Goal: Task Accomplishment & Management: Use online tool/utility

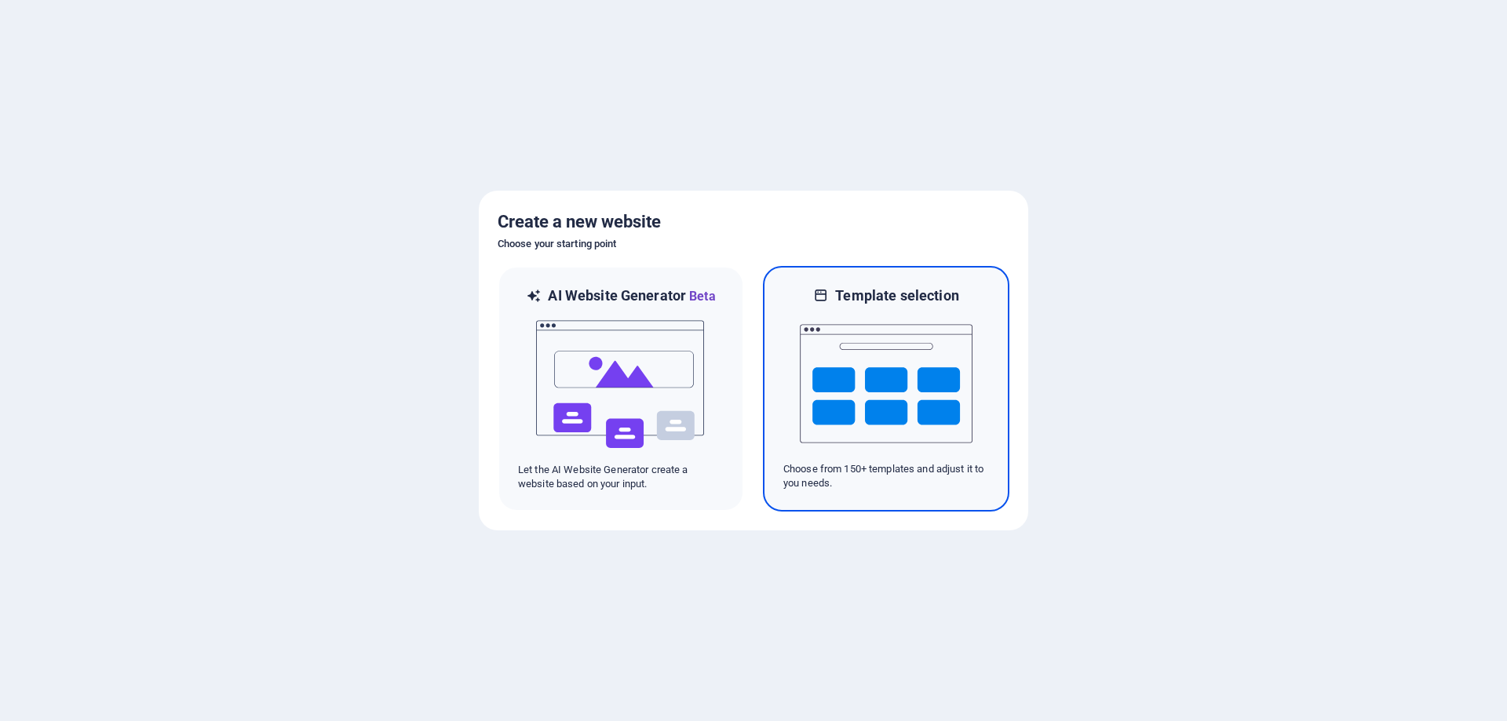
click at [824, 416] on img at bounding box center [886, 383] width 173 height 157
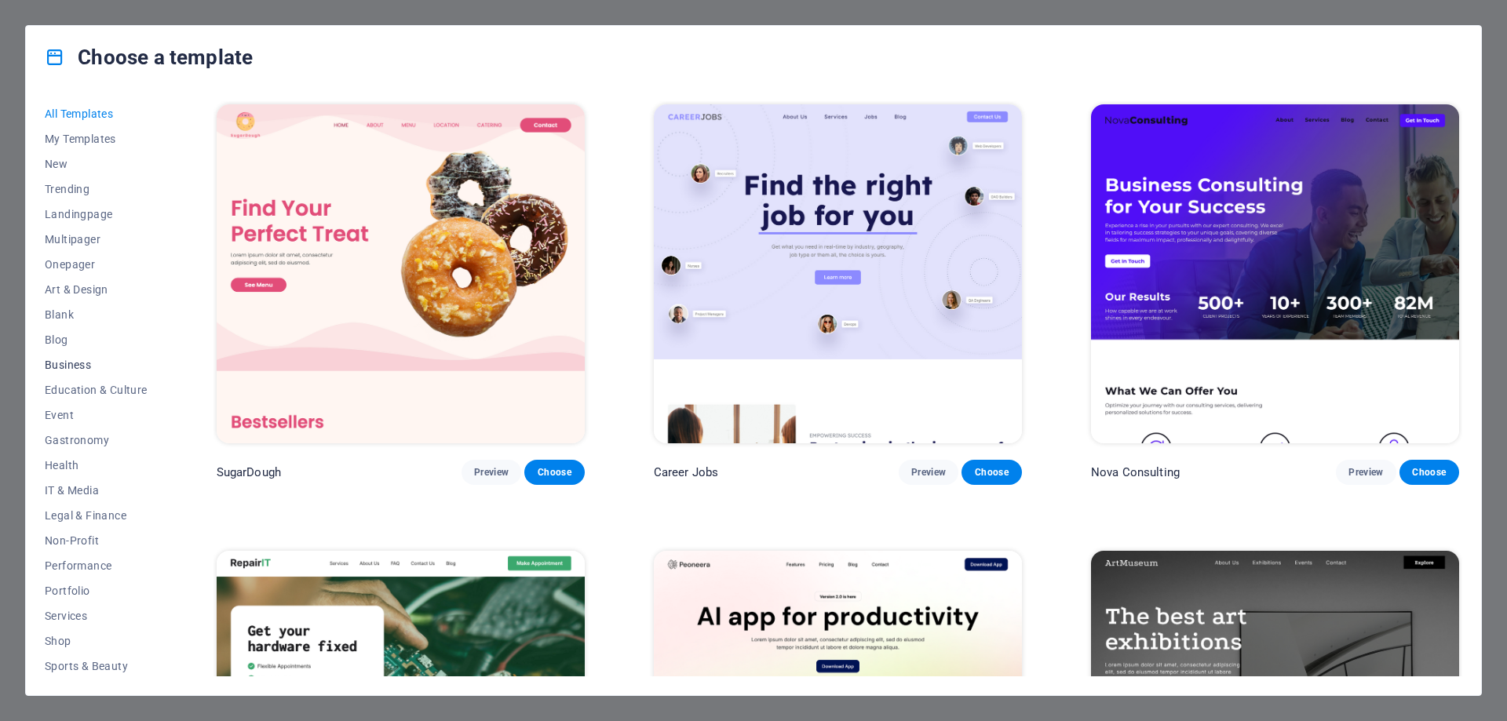
scroll to position [78, 0]
click at [59, 556] on button "Shop" at bounding box center [96, 563] width 103 height 25
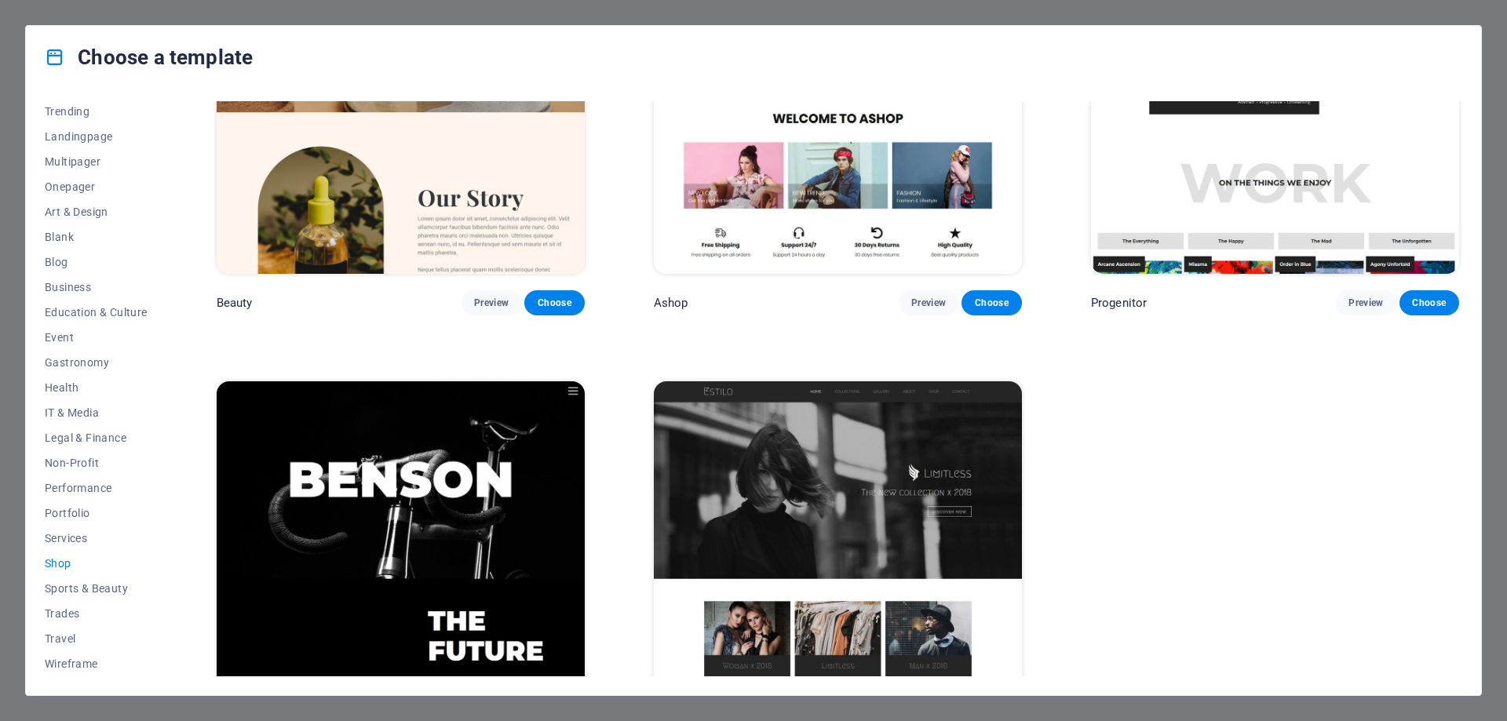
scroll to position [1142, 0]
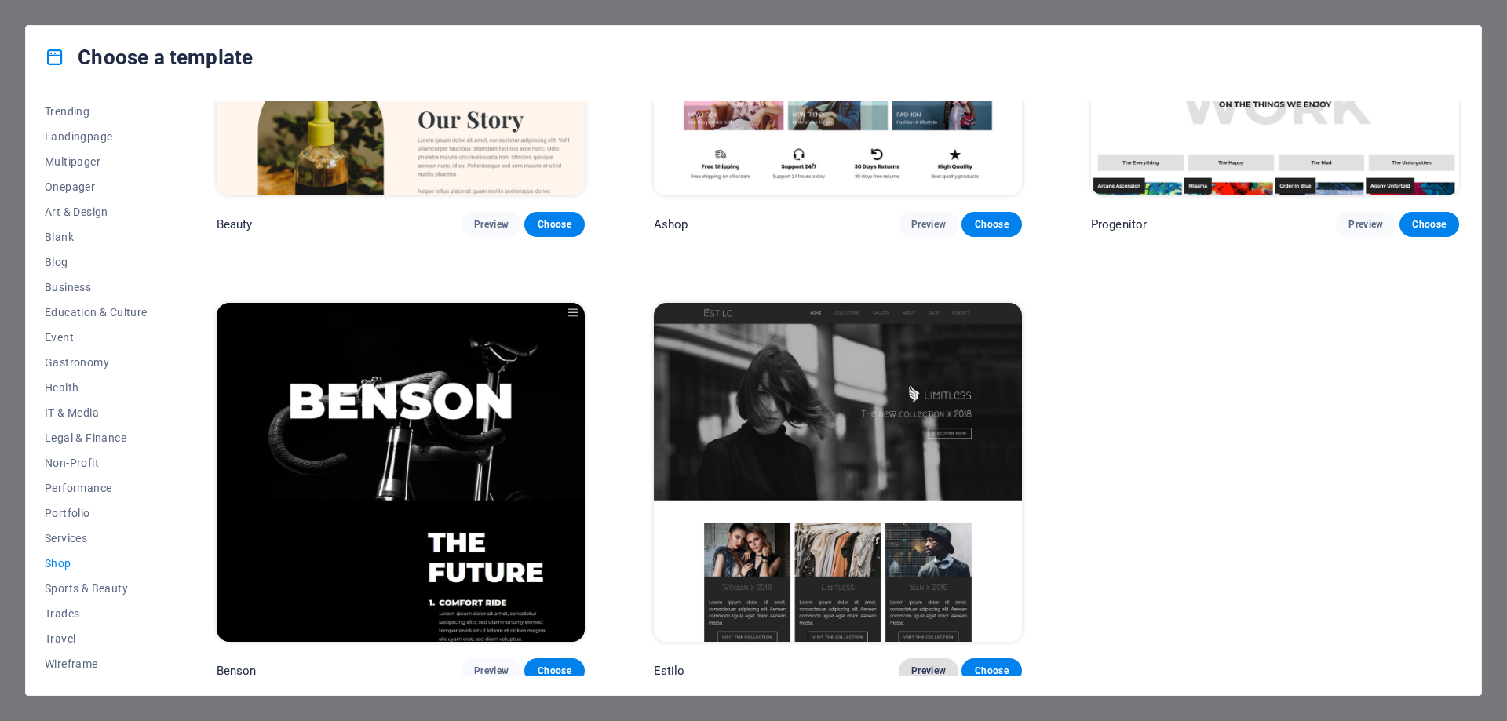
click at [916, 665] on span "Preview" at bounding box center [928, 671] width 35 height 13
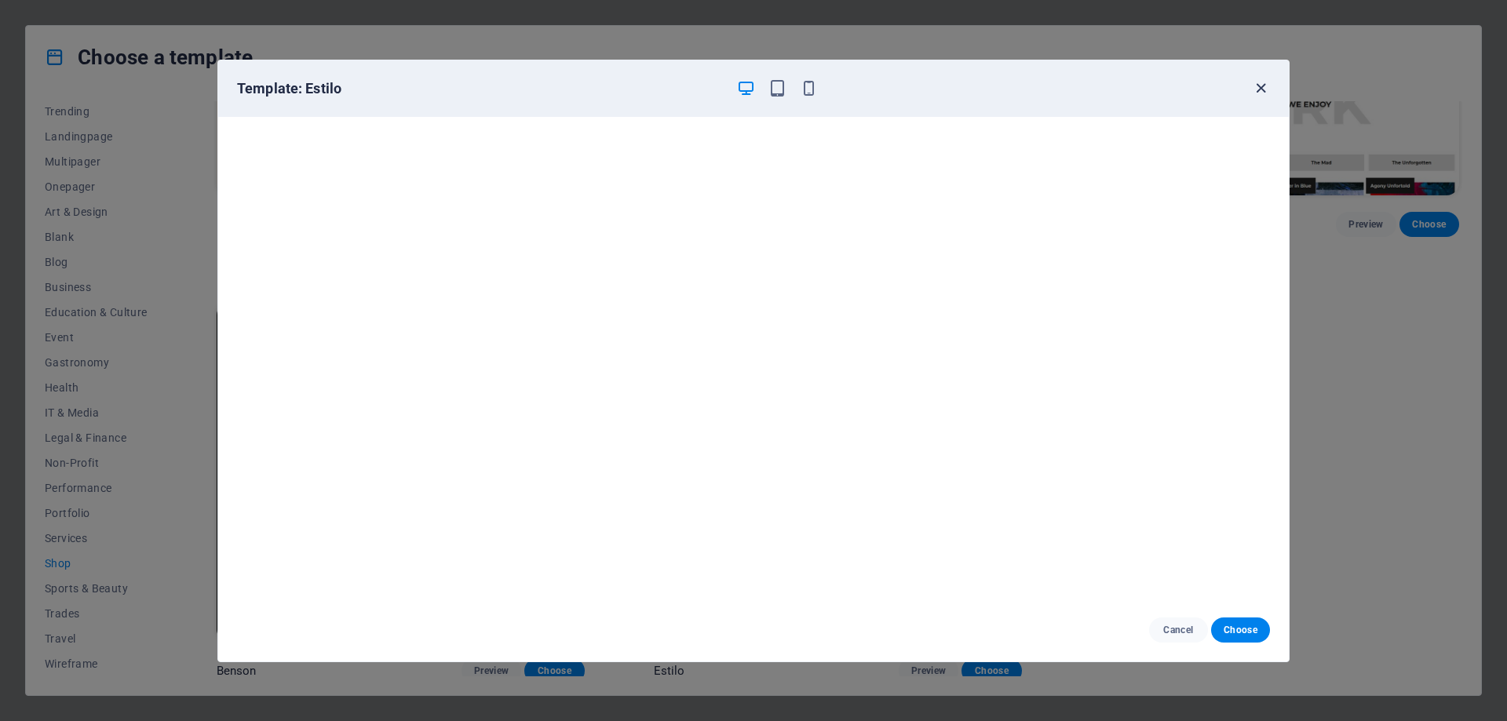
click at [1262, 85] on icon "button" at bounding box center [1261, 88] width 18 height 18
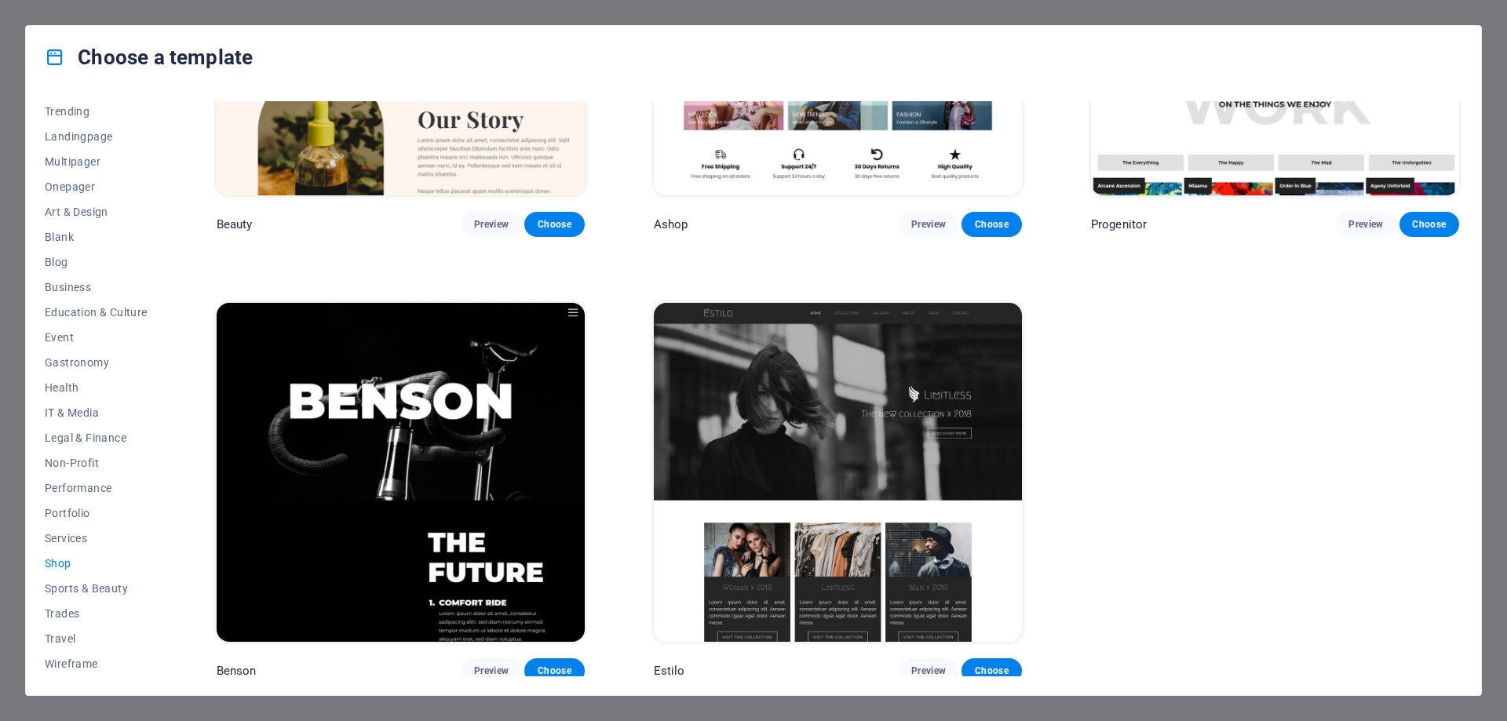
scroll to position [828, 0]
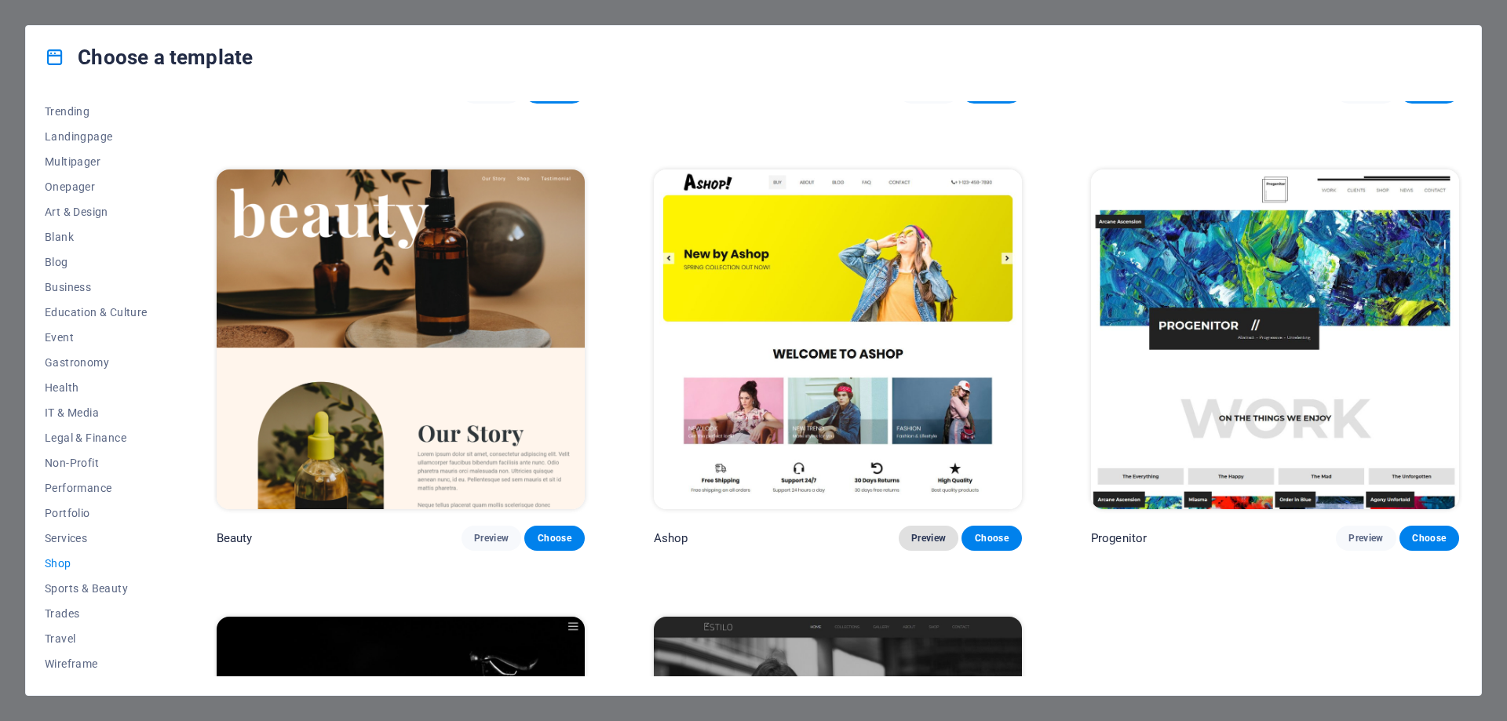
click at [912, 532] on span "Preview" at bounding box center [928, 538] width 35 height 13
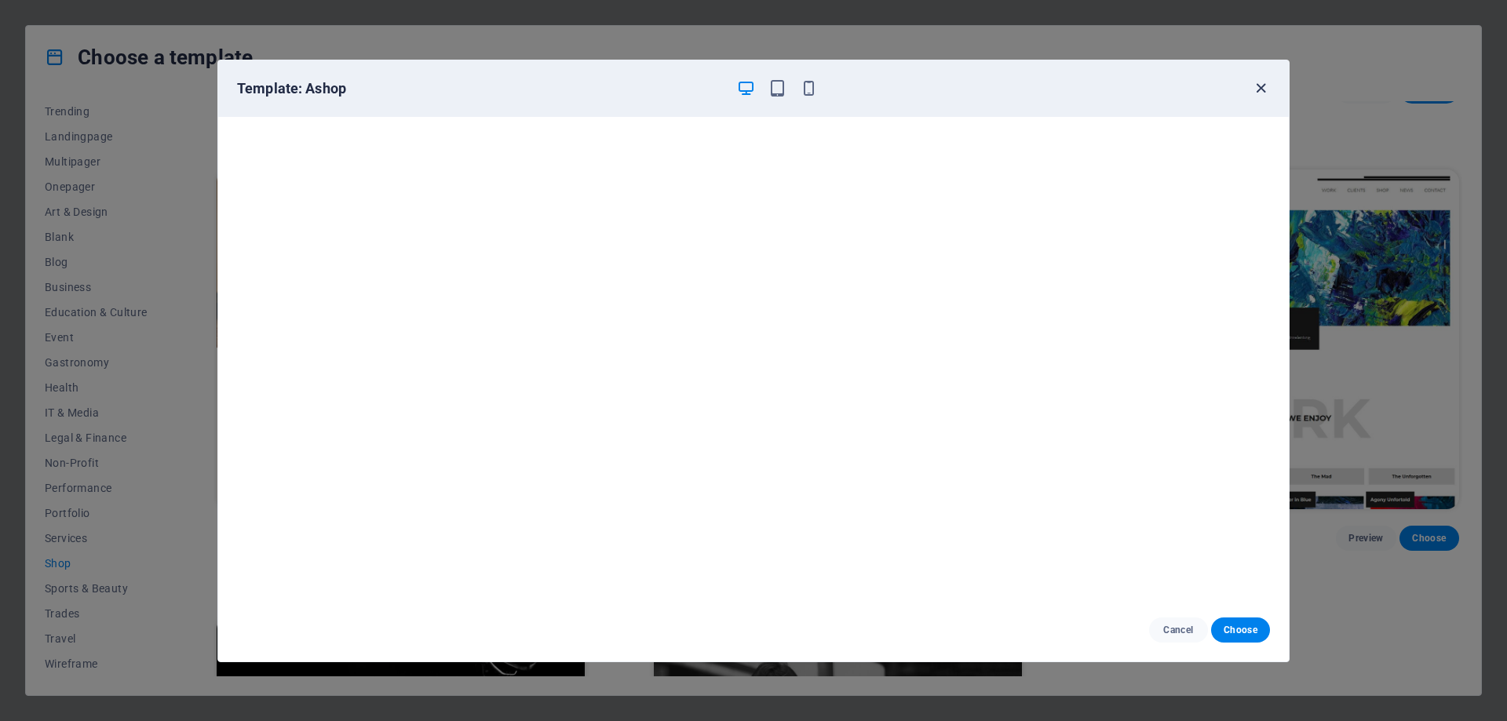
click at [1259, 88] on icon "button" at bounding box center [1261, 88] width 18 height 18
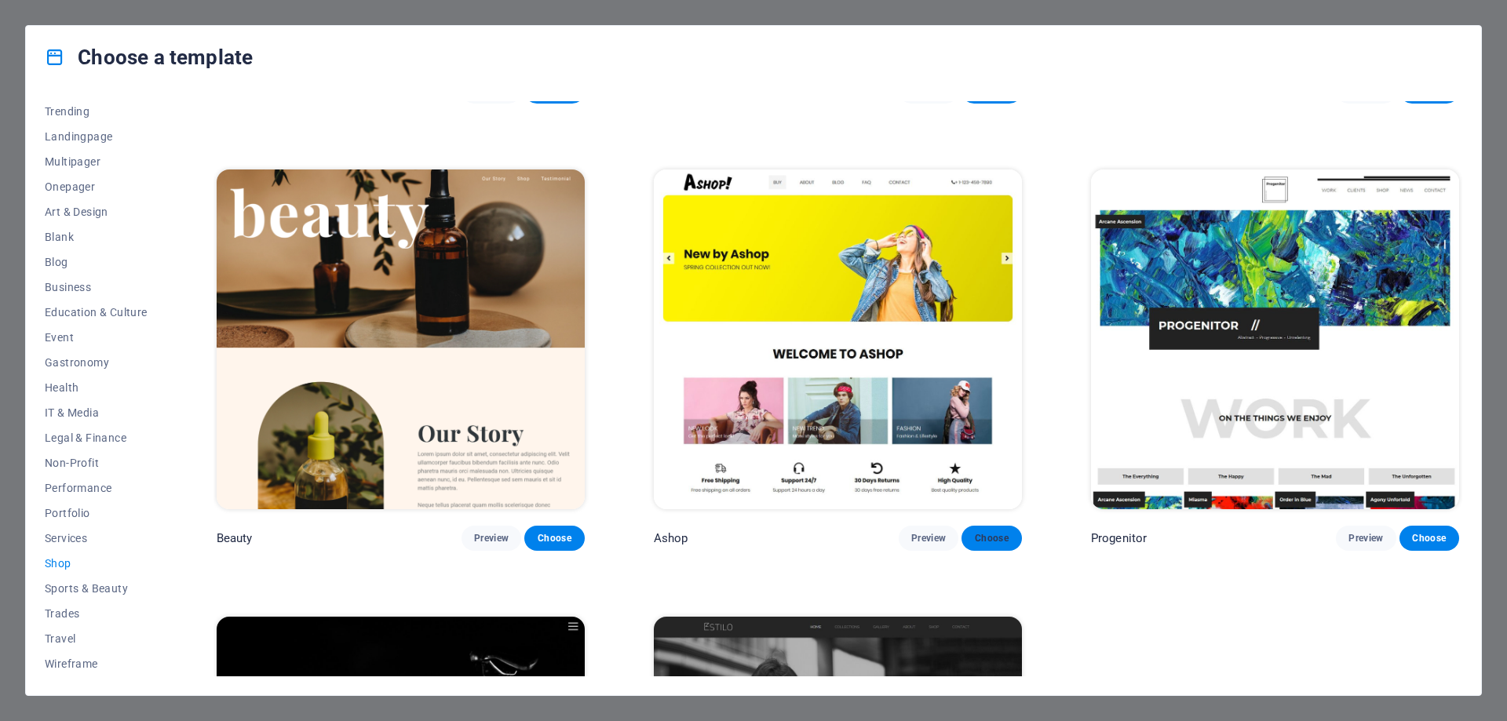
click at [996, 534] on span "Choose" at bounding box center [991, 538] width 35 height 13
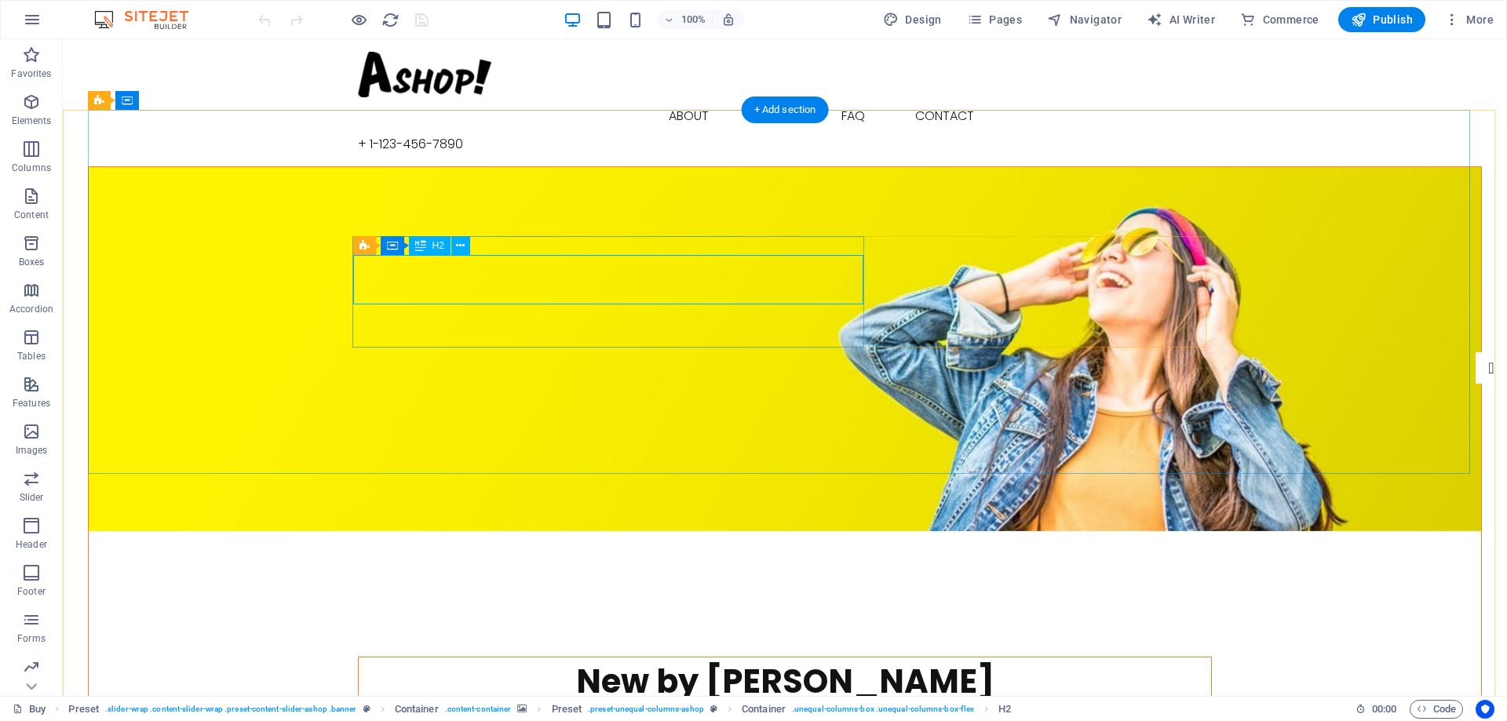
click at [610, 658] on div "New by Ashop" at bounding box center [785, 682] width 852 height 49
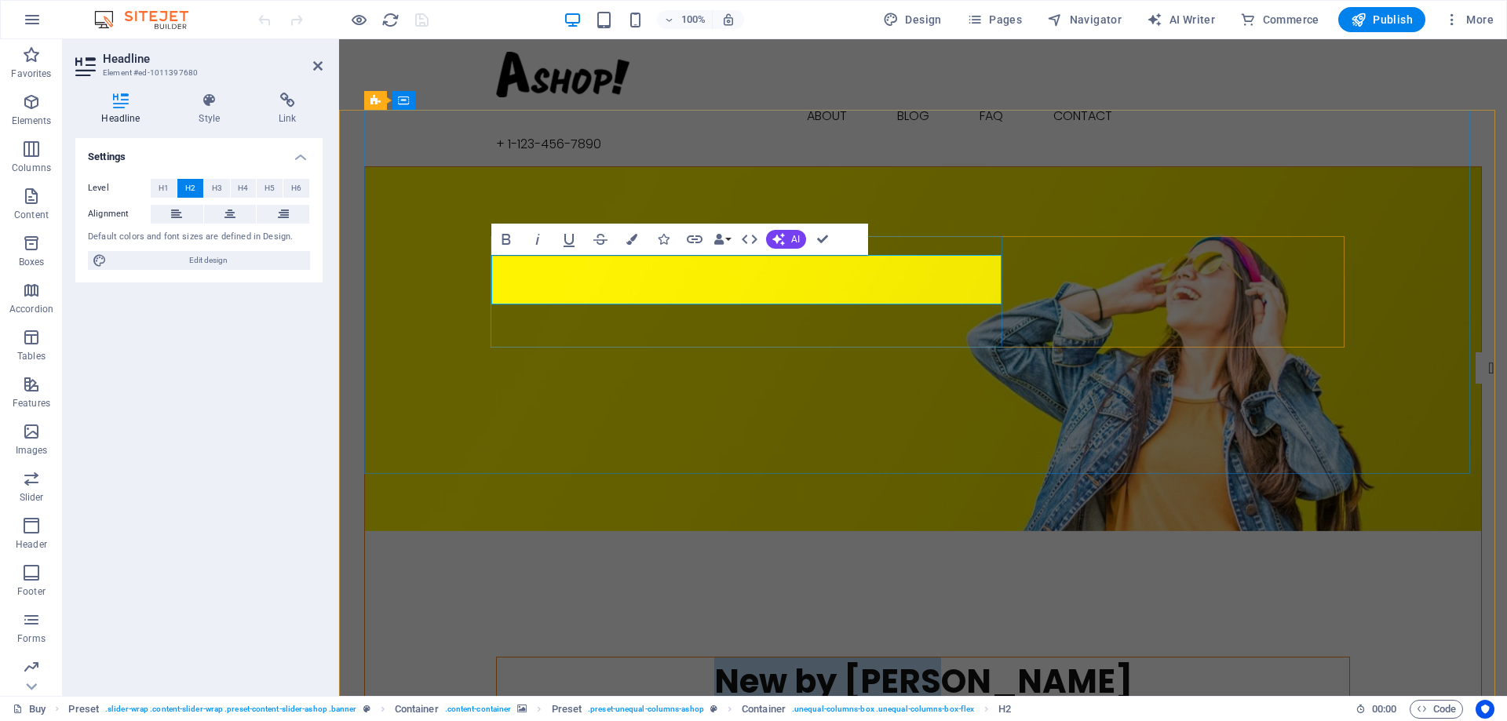
click at [649, 658] on h2 "New by Ashop" at bounding box center [923, 682] width 852 height 49
drag, startPoint x: 634, startPoint y: 278, endPoint x: 861, endPoint y: 273, distance: 226.8
click at [861, 658] on h2 "New by Ashop" at bounding box center [923, 682] width 852 height 49
click at [836, 706] on div "Spring collection out now!" at bounding box center [923, 718] width 852 height 24
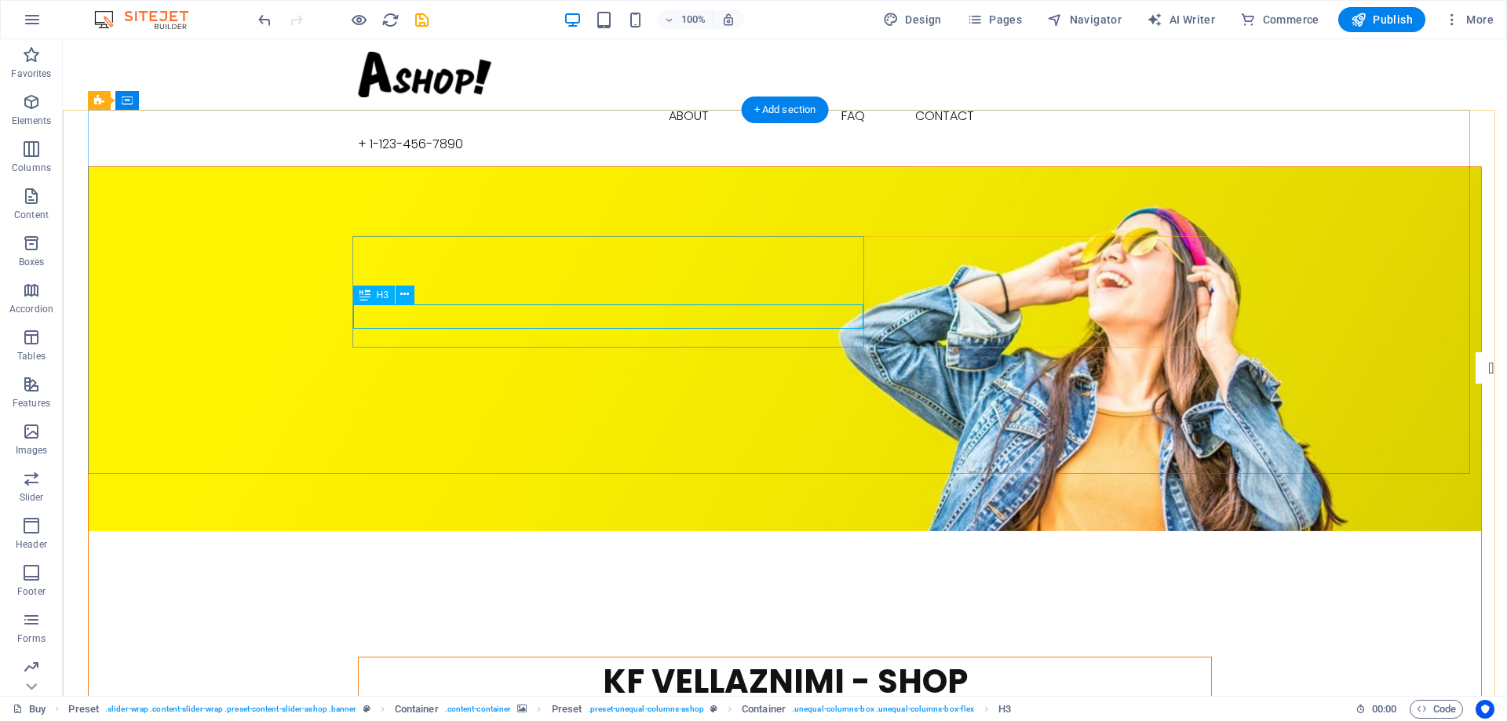
click at [677, 706] on div "Spring collection out now!" at bounding box center [785, 718] width 852 height 24
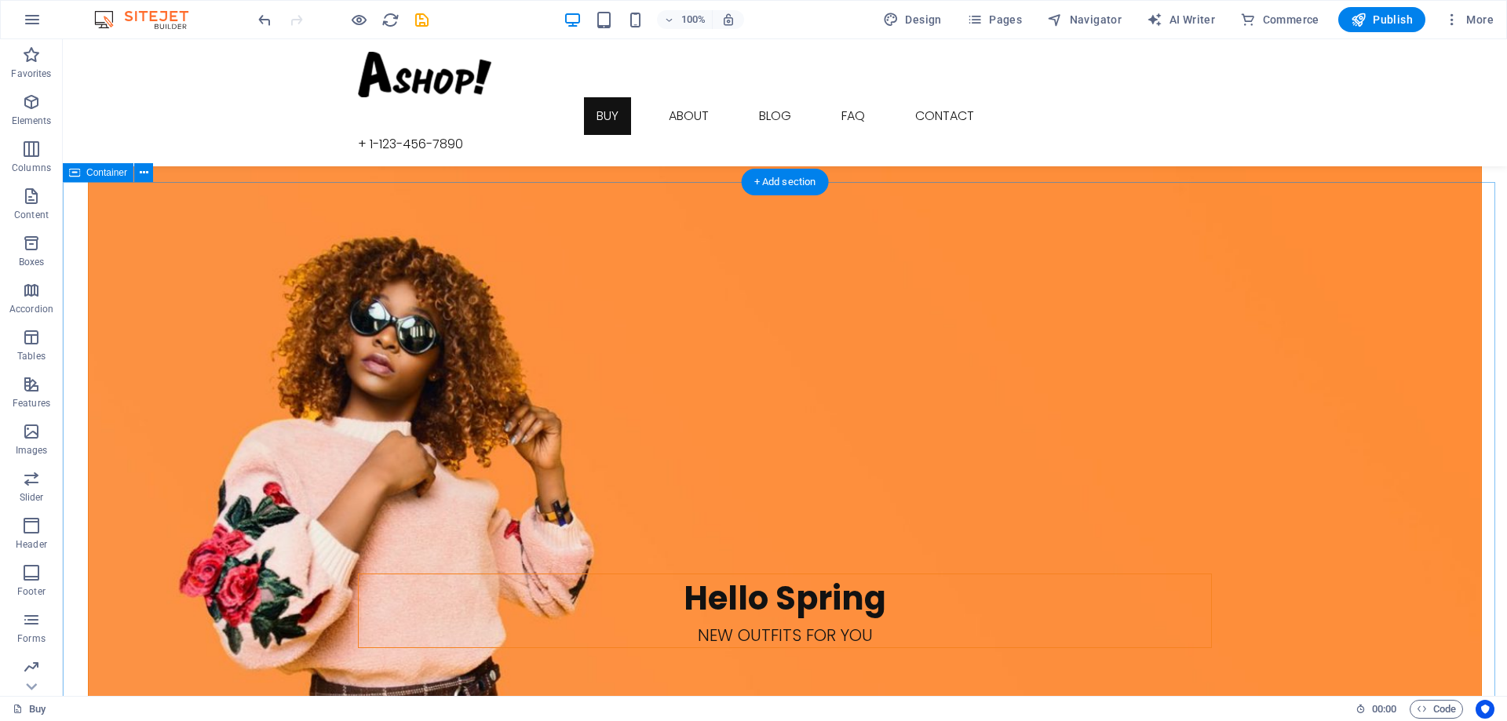
scroll to position [1099, 0]
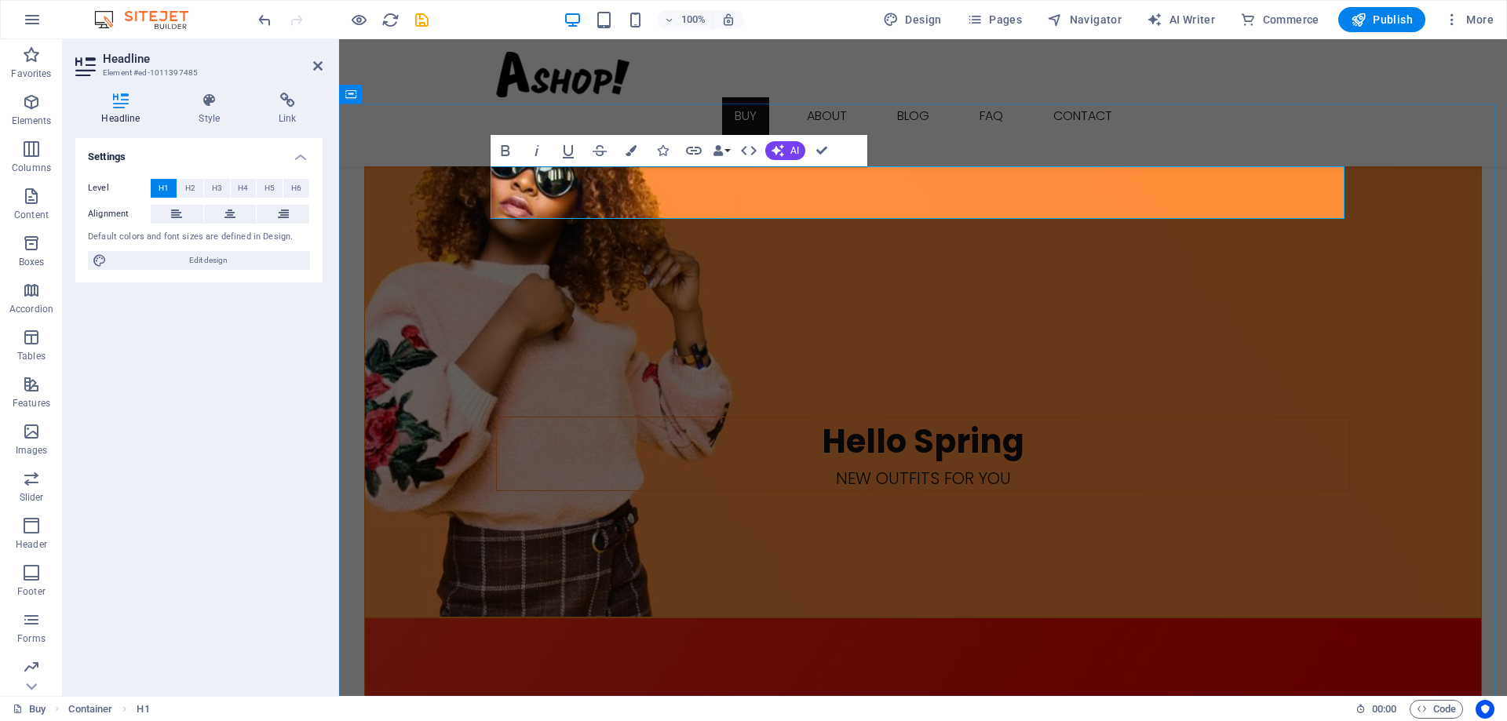
drag, startPoint x: 982, startPoint y: 189, endPoint x: 1094, endPoint y: 184, distance: 112.3
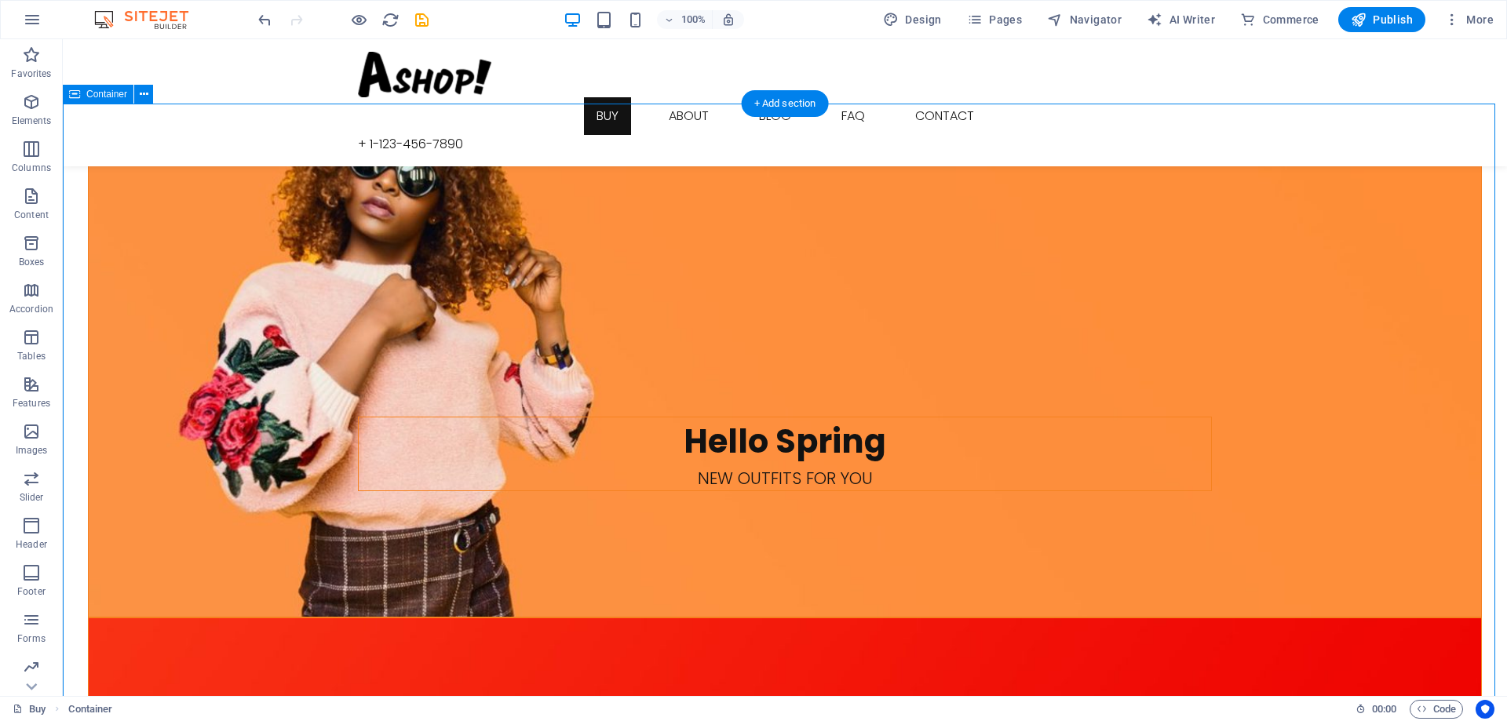
scroll to position [1255, 0]
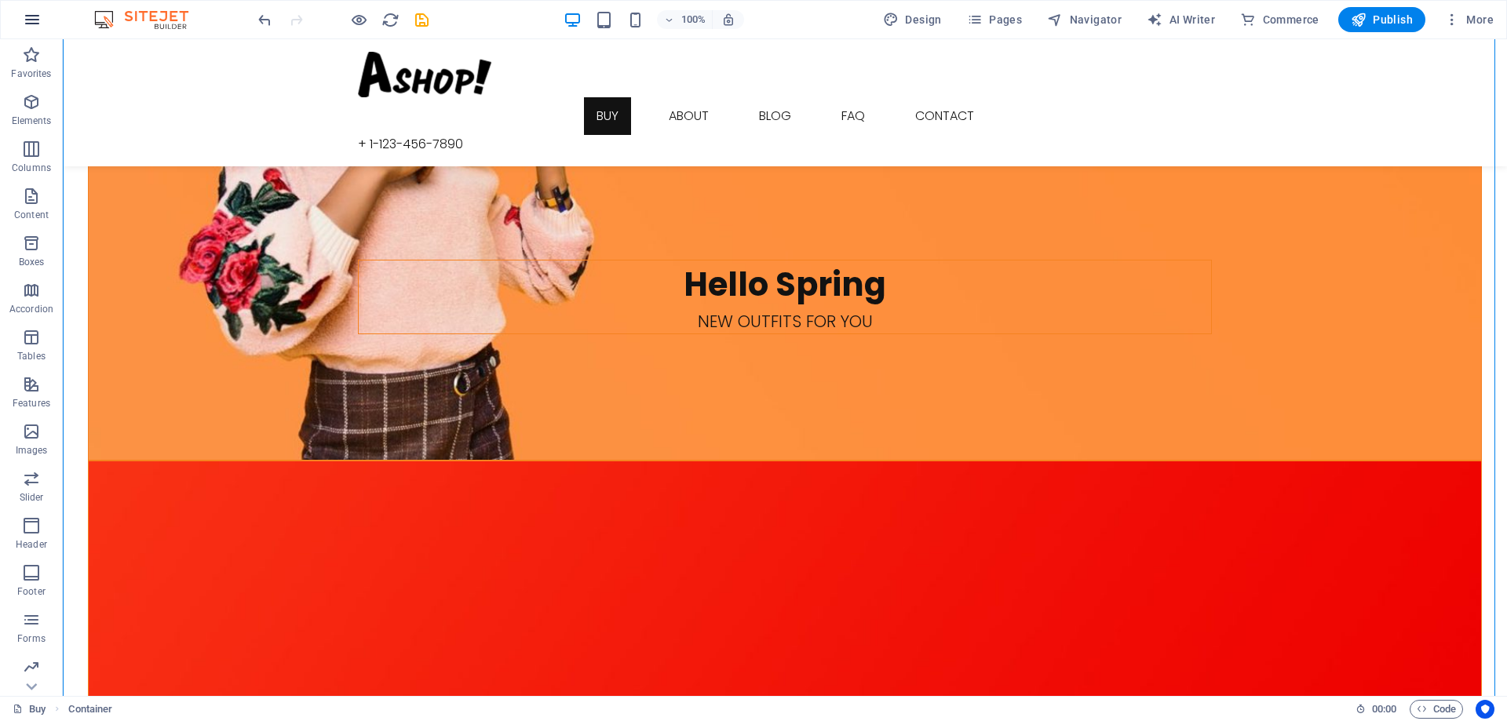
click at [28, 17] on icon "button" at bounding box center [32, 19] width 19 height 19
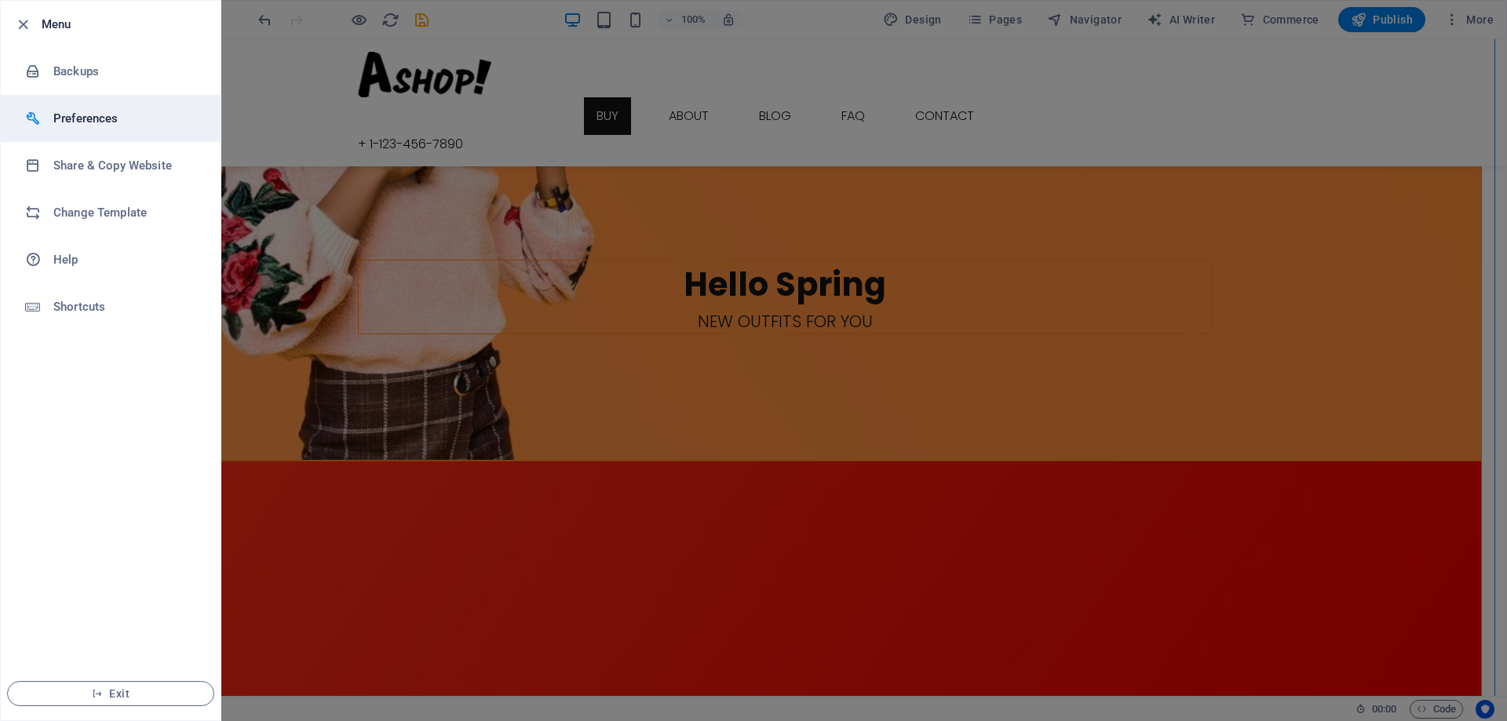
click at [94, 119] on h6 "Preferences" at bounding box center [125, 118] width 145 height 19
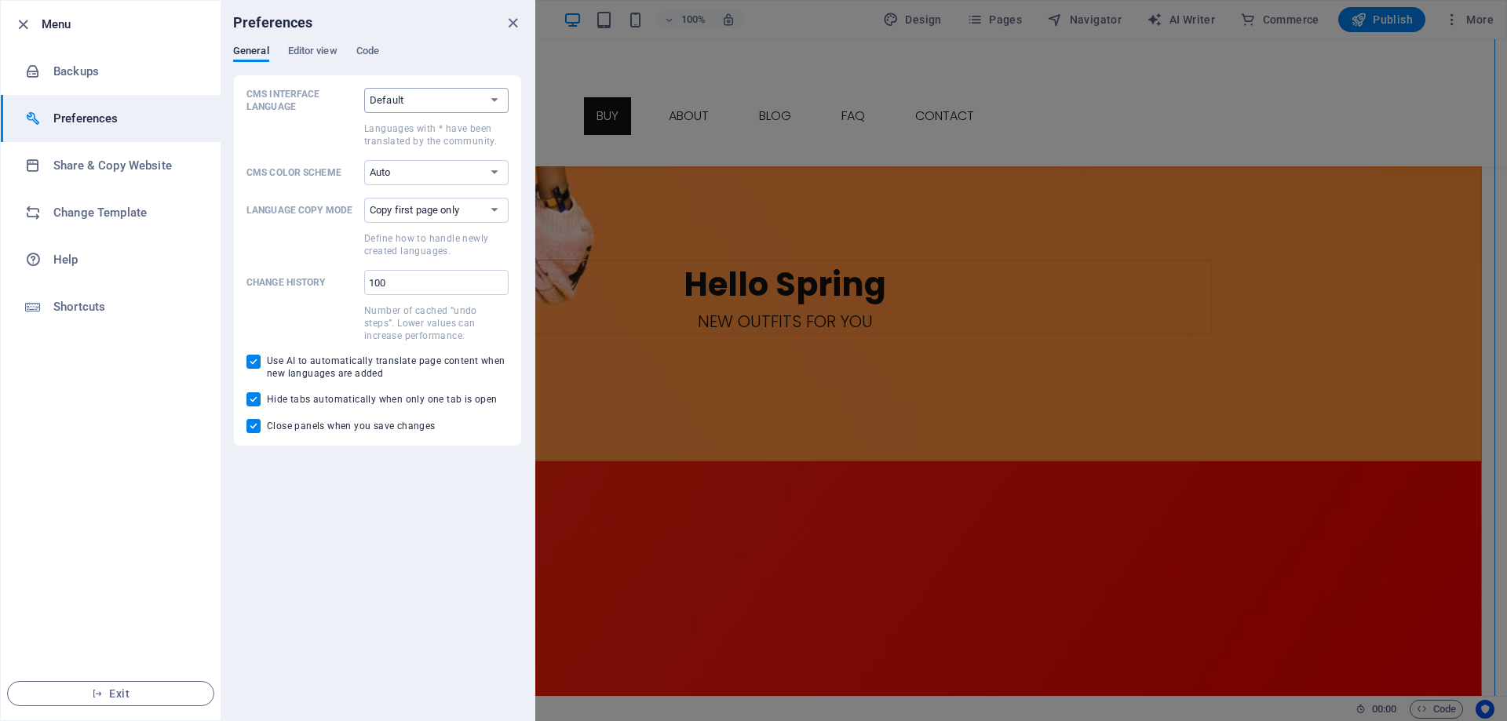
click at [419, 98] on select "Default Deutsch English Español Suomi* Français Magyar Italiano Nederlands Pols…" at bounding box center [436, 100] width 144 height 25
click at [431, 41] on div "Preferences" at bounding box center [377, 23] width 314 height 44
click at [318, 48] on span "Editor view" at bounding box center [312, 53] width 49 height 22
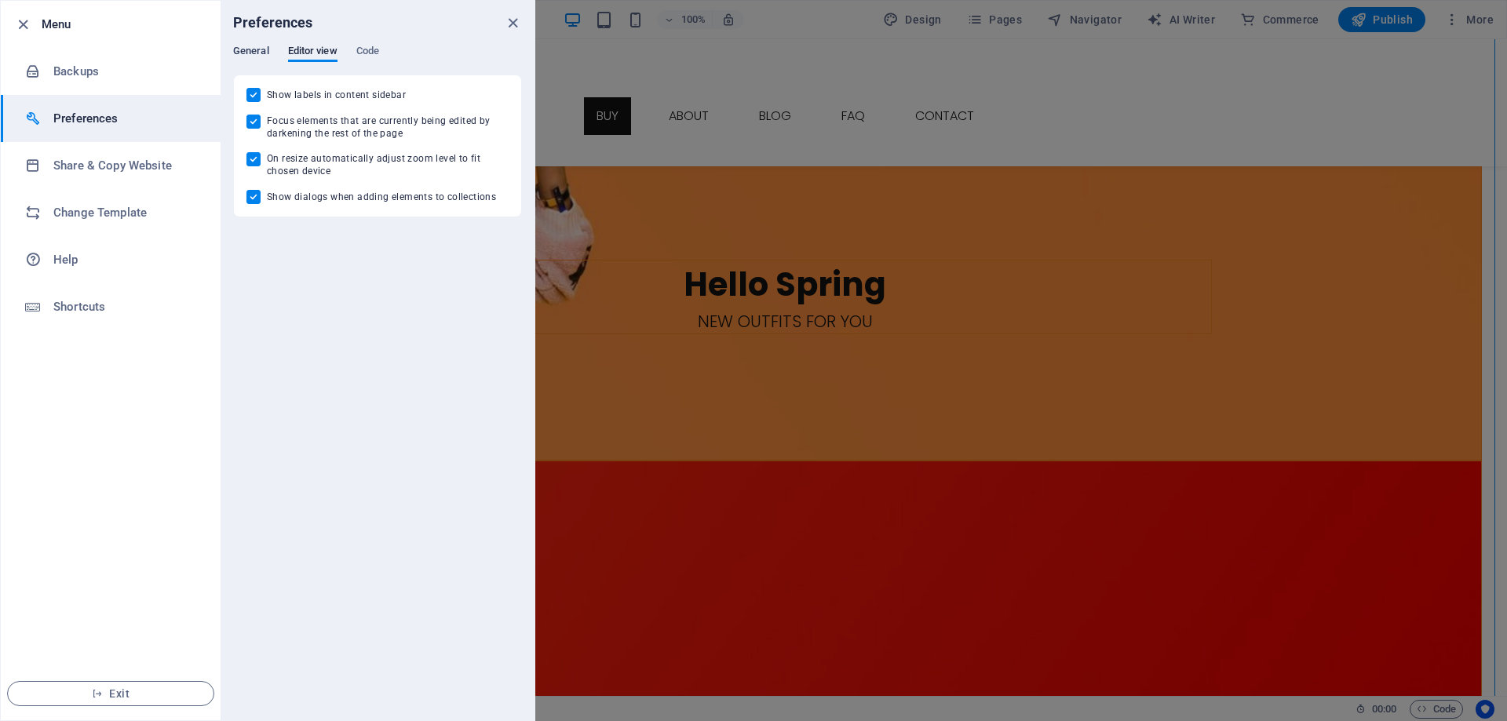
click at [264, 49] on span "General" at bounding box center [251, 53] width 36 height 22
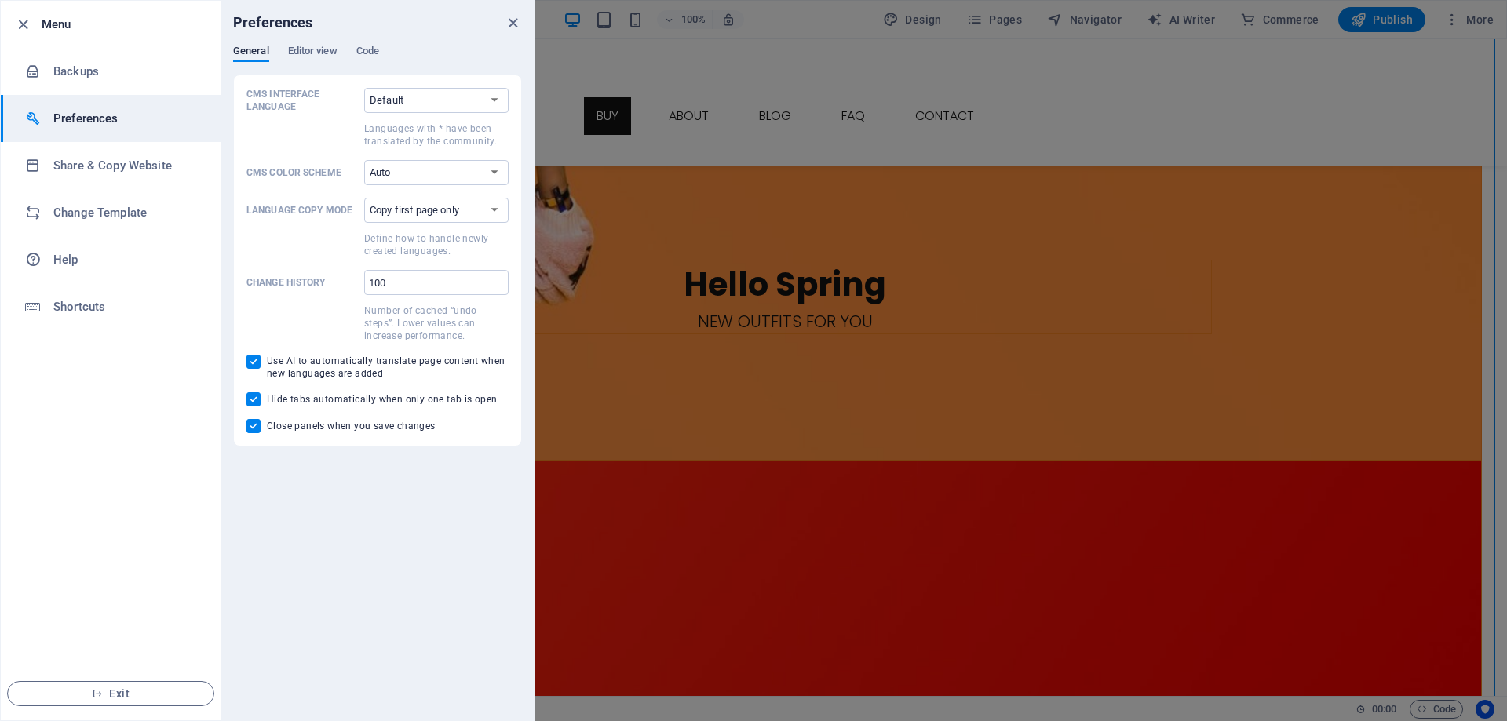
click at [348, 527] on div "Preferences General Editor view Code CMS Interface Language Default Deutsch Eng…" at bounding box center [377, 361] width 314 height 720
click at [513, 23] on icon "close" at bounding box center [513, 23] width 18 height 18
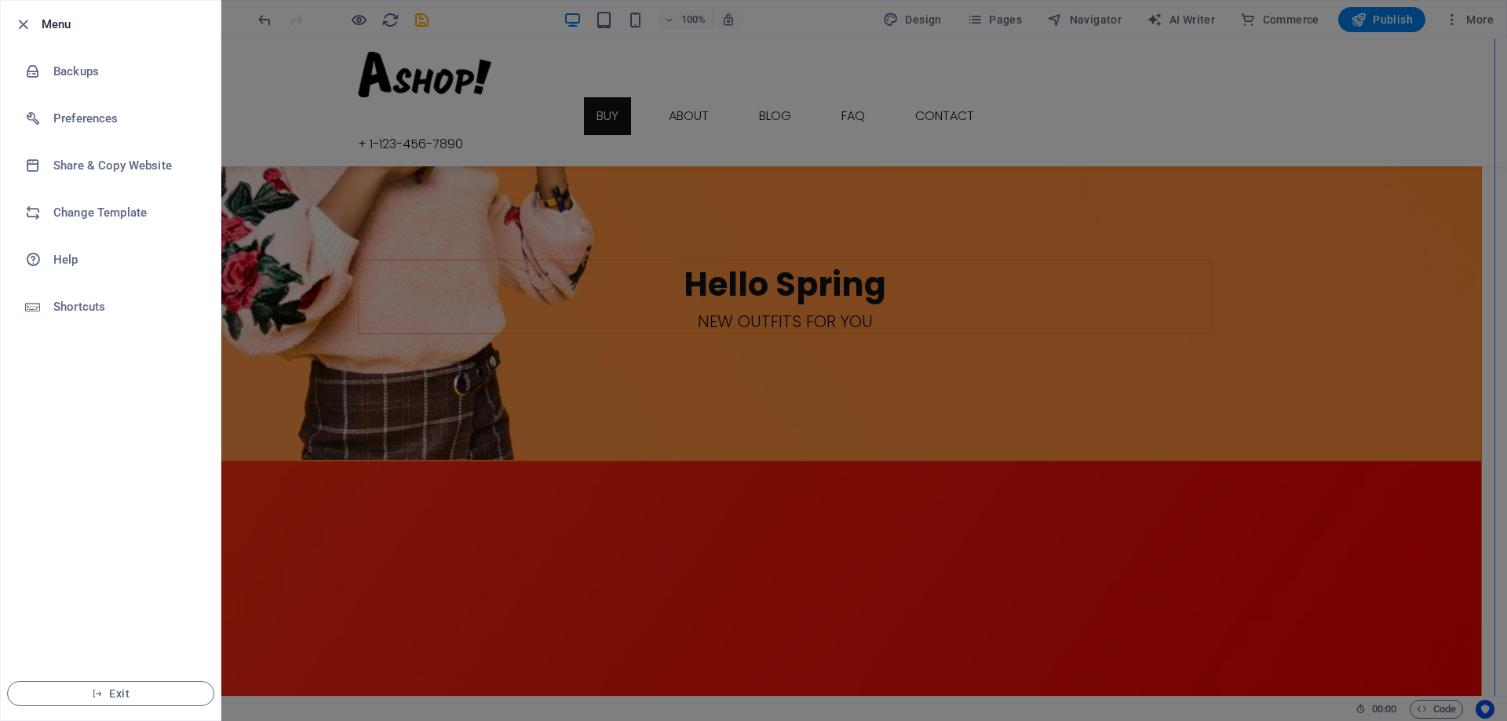
click at [599, 18] on div at bounding box center [753, 360] width 1507 height 721
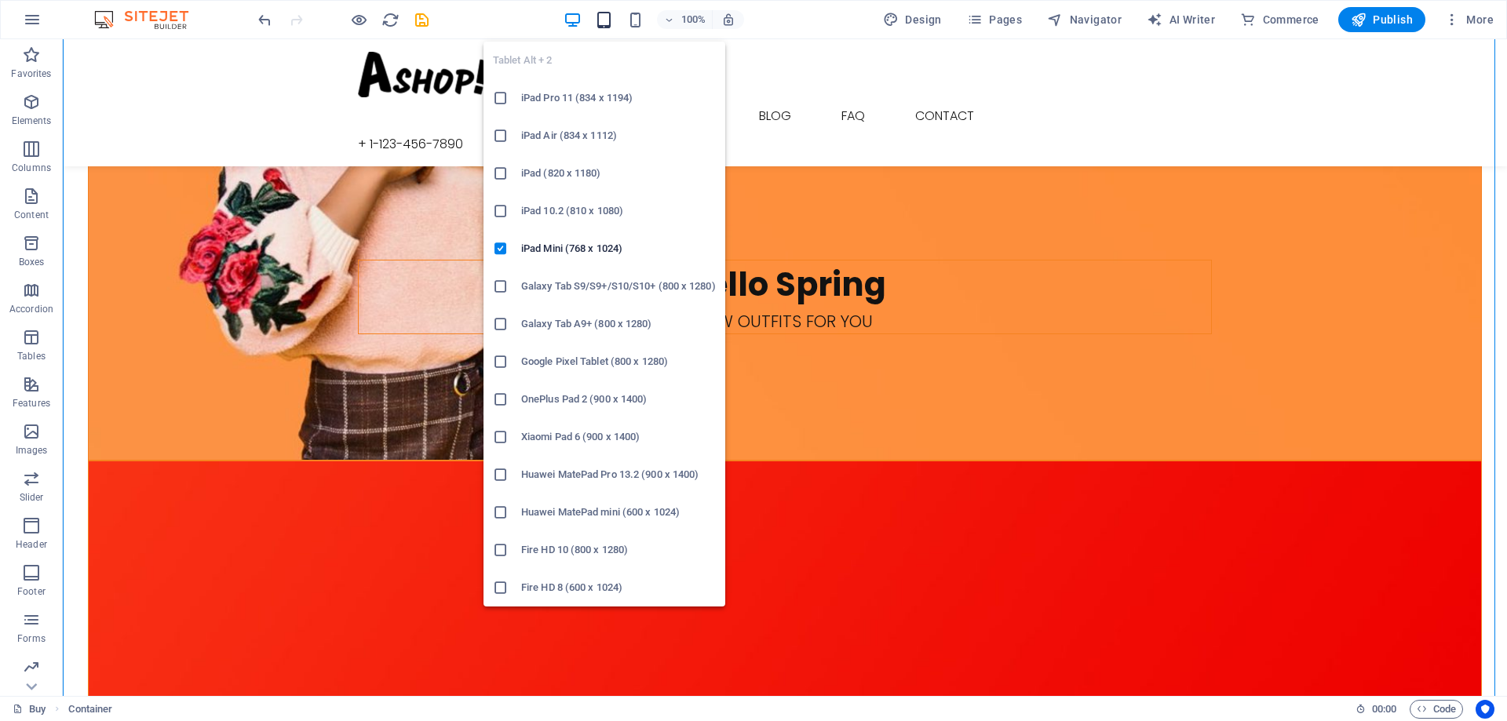
click at [606, 17] on icon "button" at bounding box center [604, 20] width 18 height 18
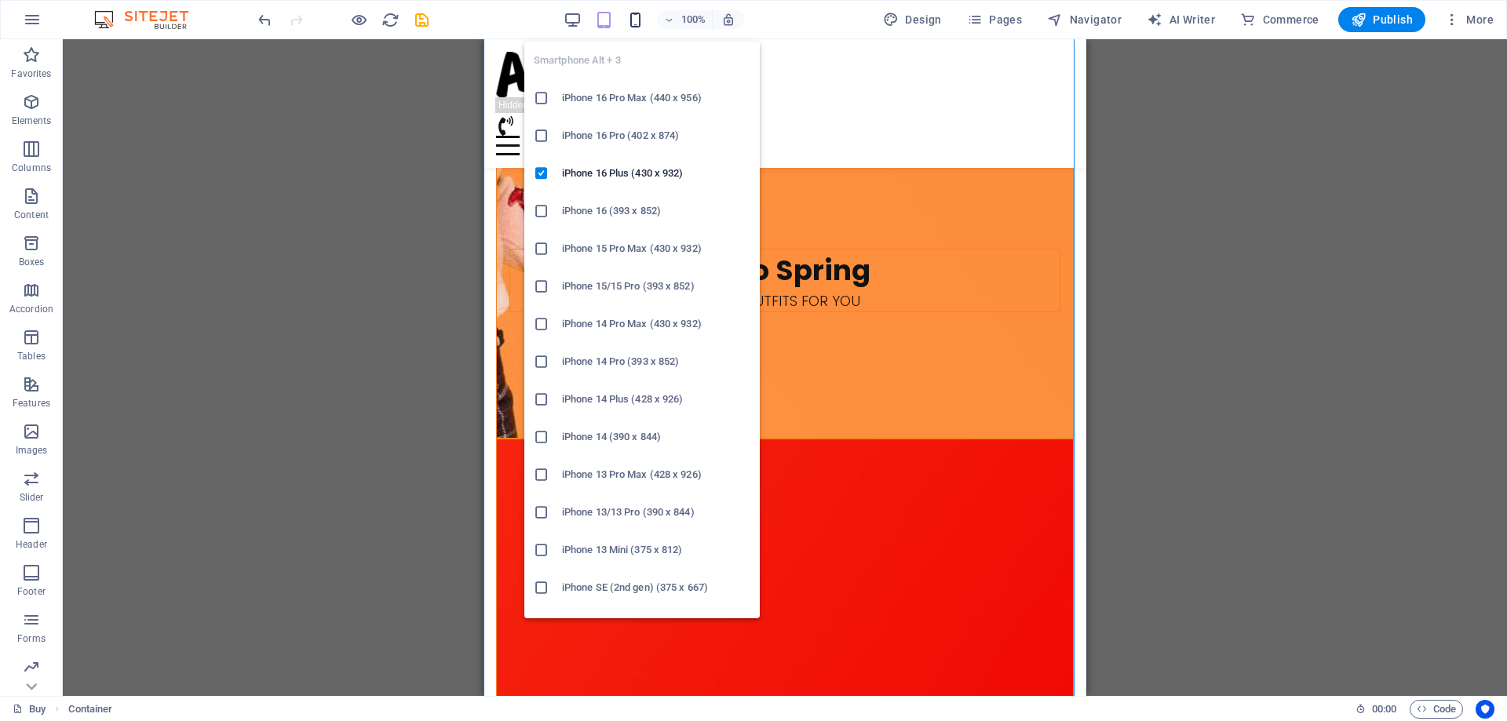
click at [641, 14] on icon "button" at bounding box center [635, 20] width 18 height 18
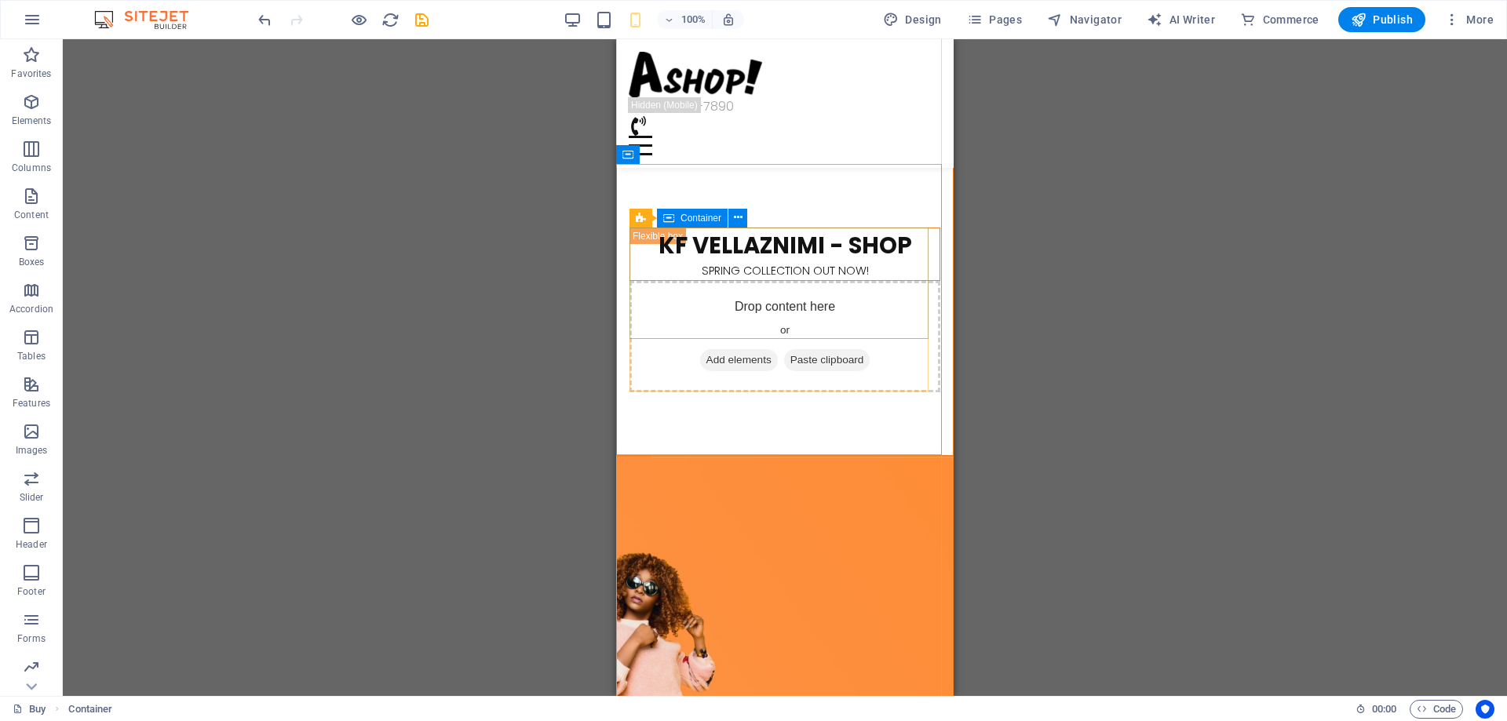
scroll to position [0, 0]
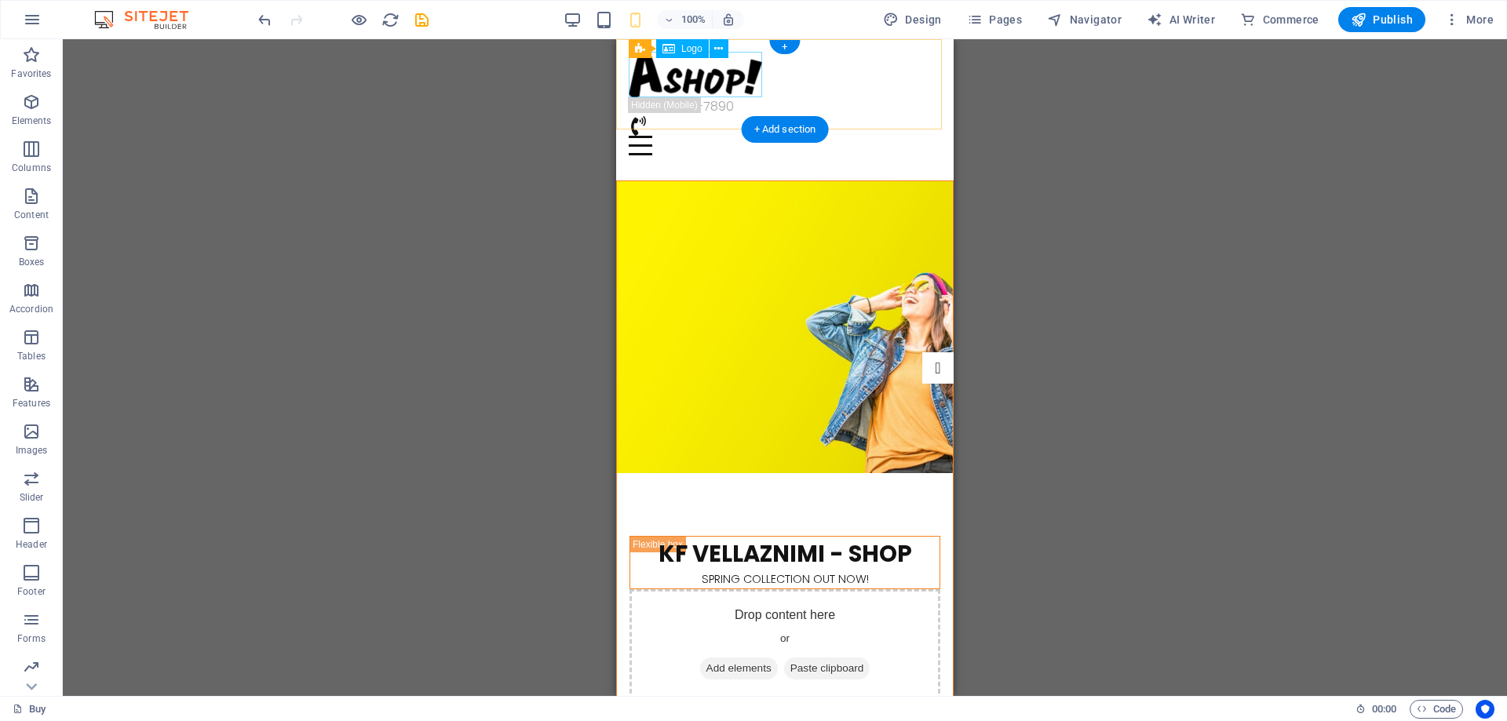
click at [713, 74] on div at bounding box center [785, 75] width 312 height 46
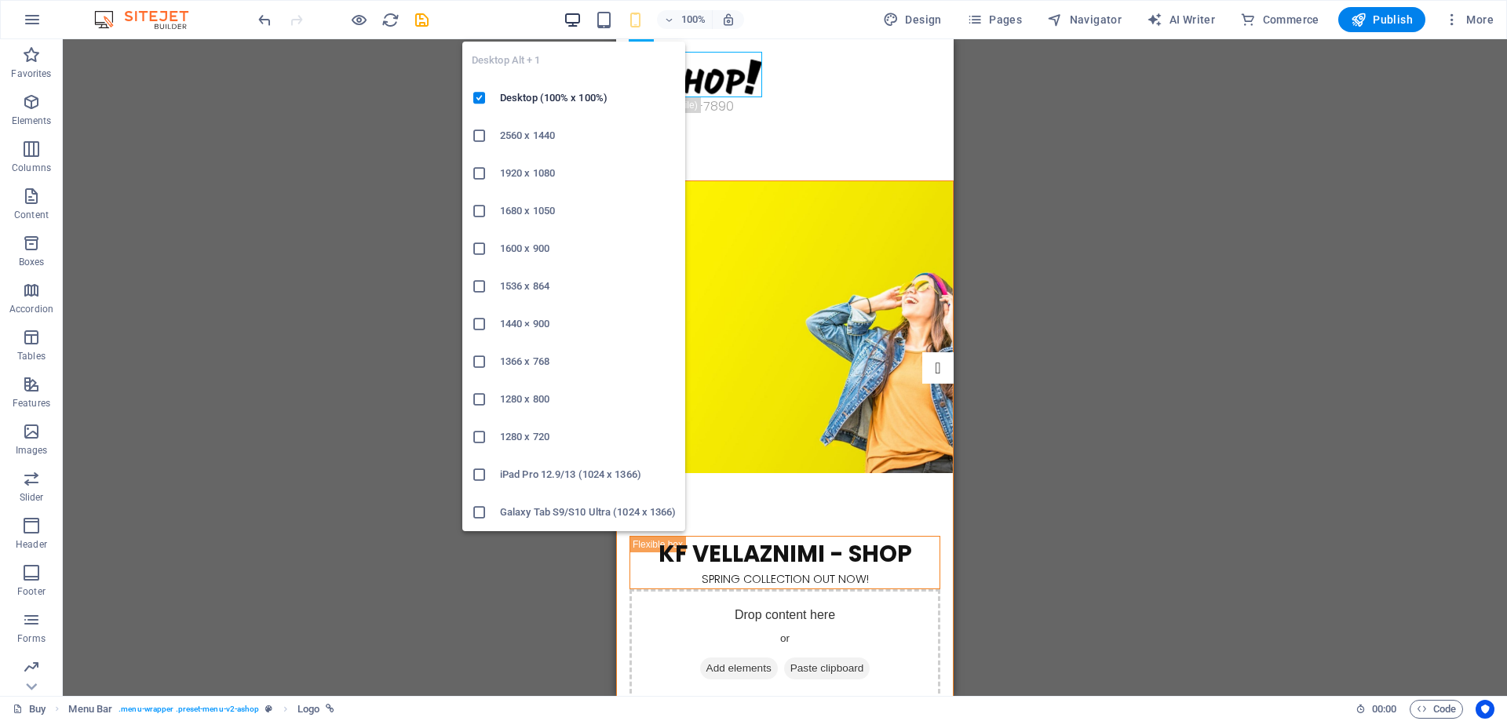
click at [574, 22] on icon "button" at bounding box center [572, 20] width 18 height 18
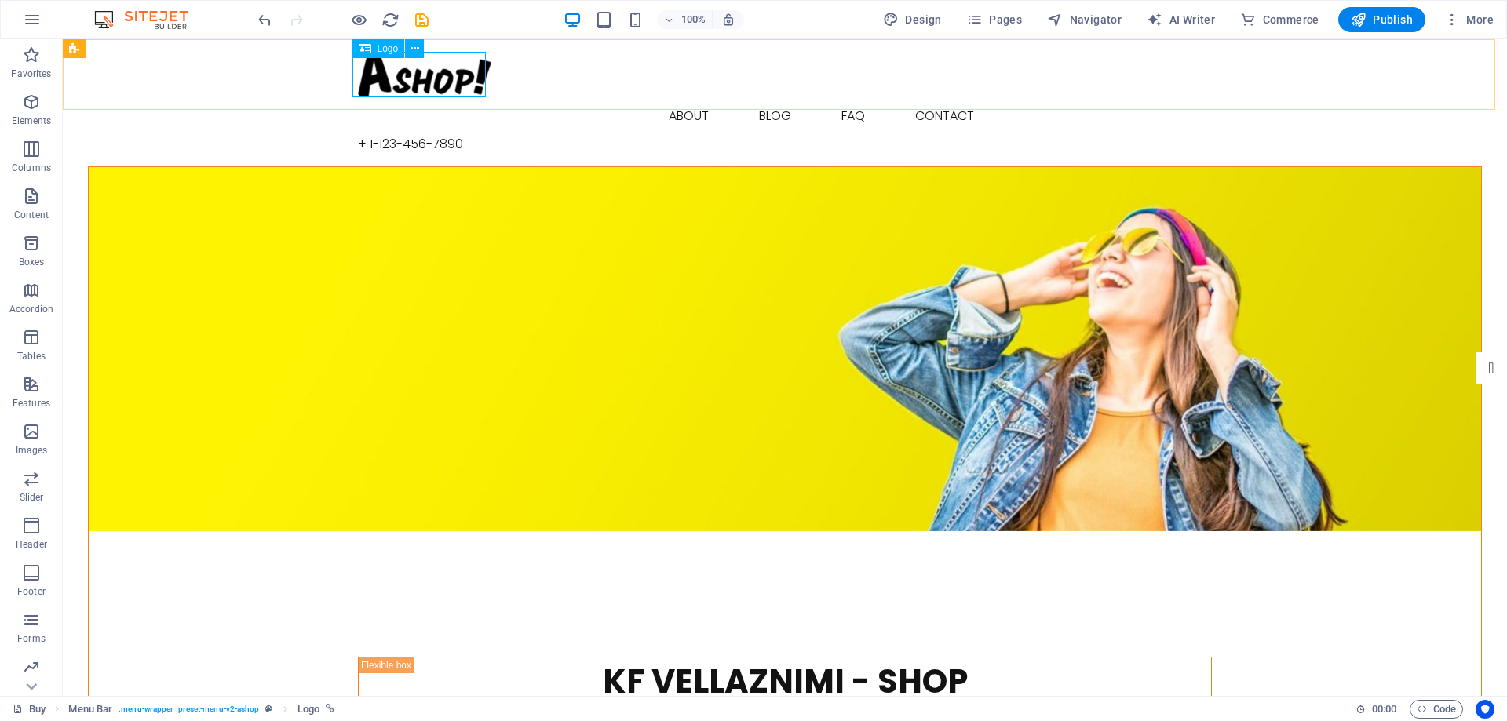
click at [388, 48] on span "Logo" at bounding box center [387, 48] width 21 height 9
click at [364, 47] on icon at bounding box center [365, 48] width 13 height 19
click at [416, 49] on icon at bounding box center [414, 49] width 9 height 16
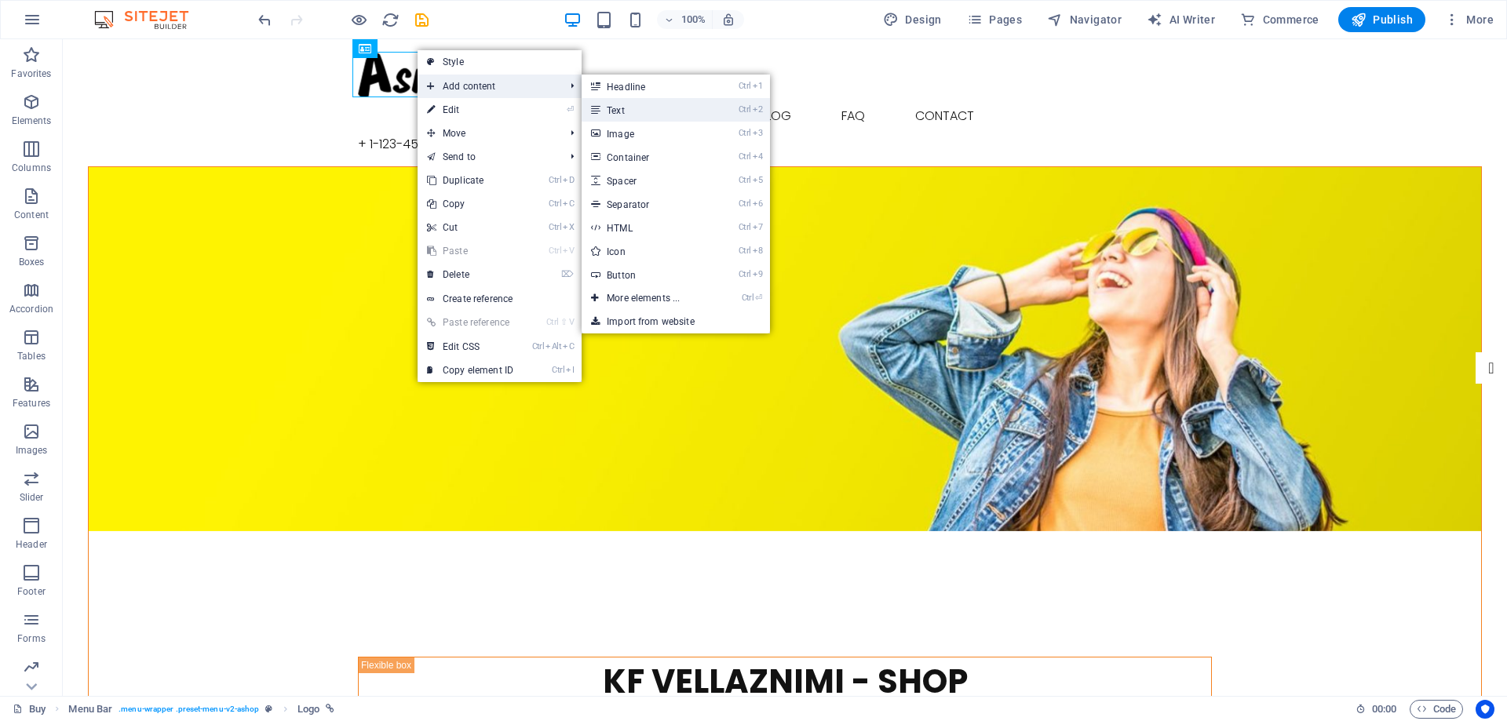
click at [643, 108] on link "Ctrl 2 Text" at bounding box center [645, 110] width 129 height 24
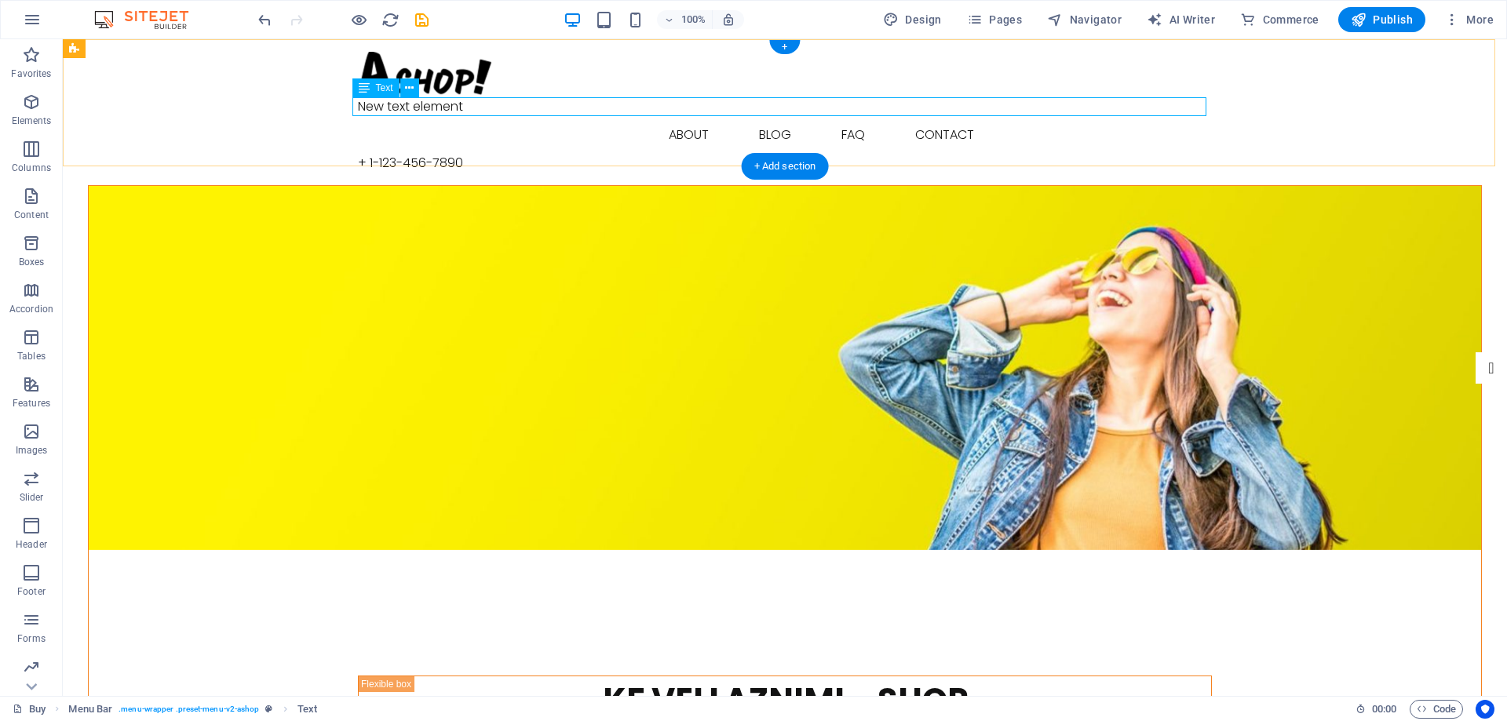
click at [441, 104] on div "New text element" at bounding box center [785, 106] width 854 height 19
click at [446, 77] on div at bounding box center [785, 75] width 854 height 46
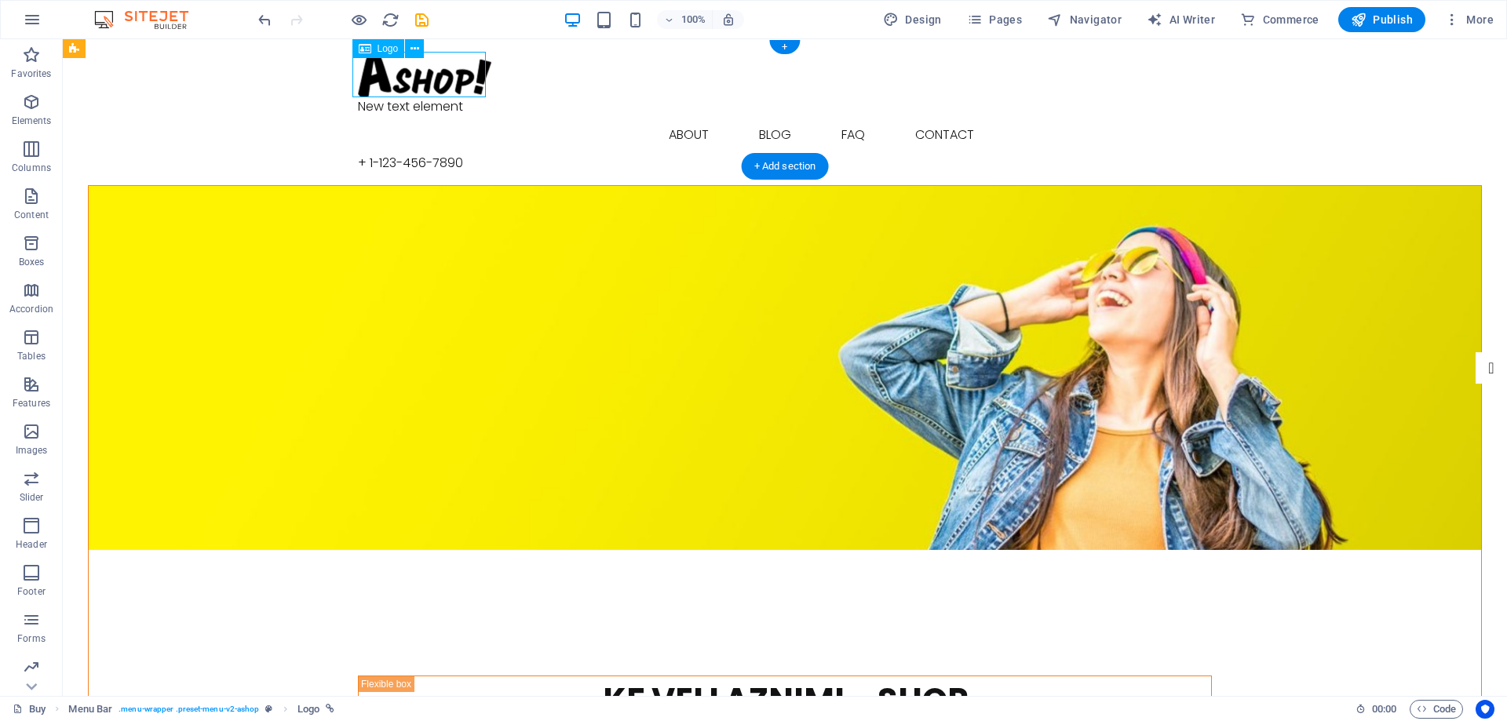
click at [446, 77] on div at bounding box center [785, 75] width 854 height 46
select select "px"
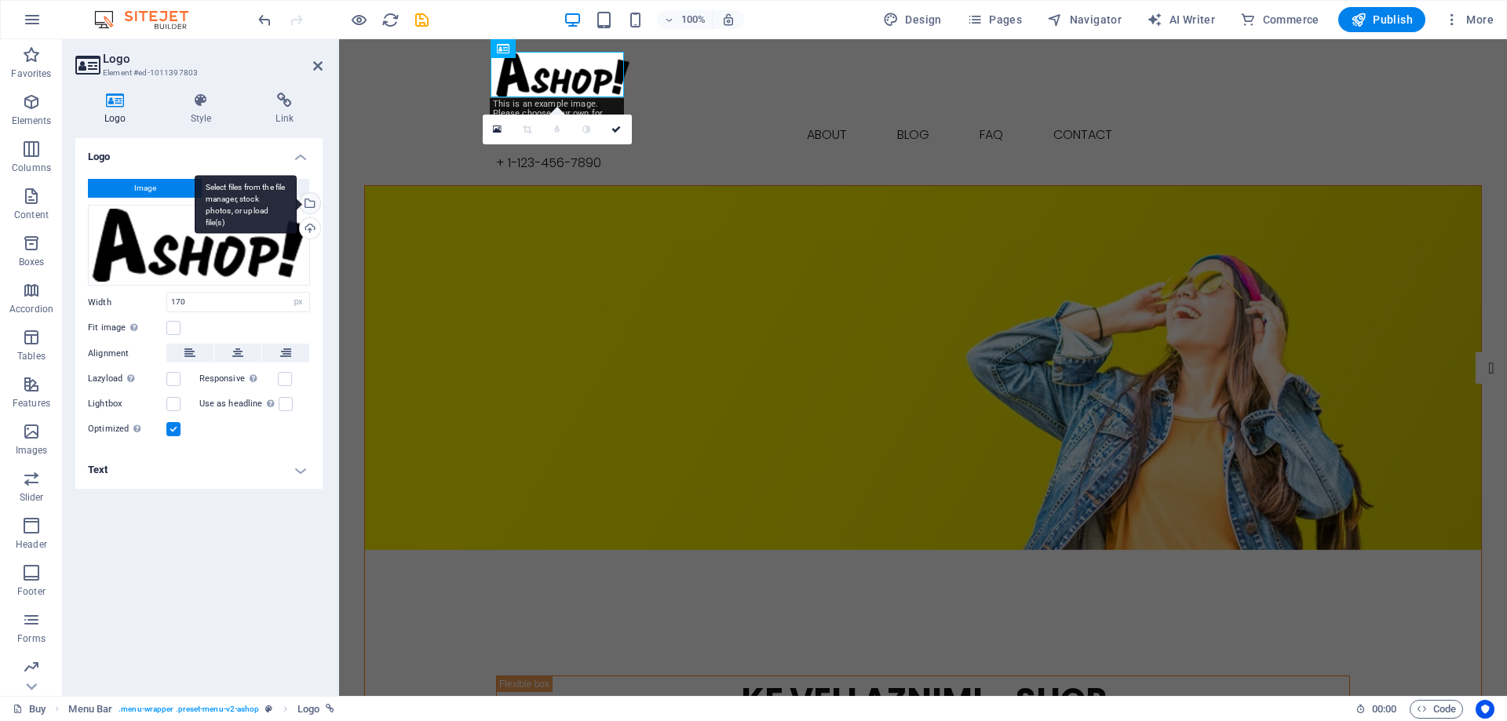
click at [308, 205] on div "Select files from the file manager, stock photos, or upload file(s)" at bounding box center [309, 205] width 24 height 24
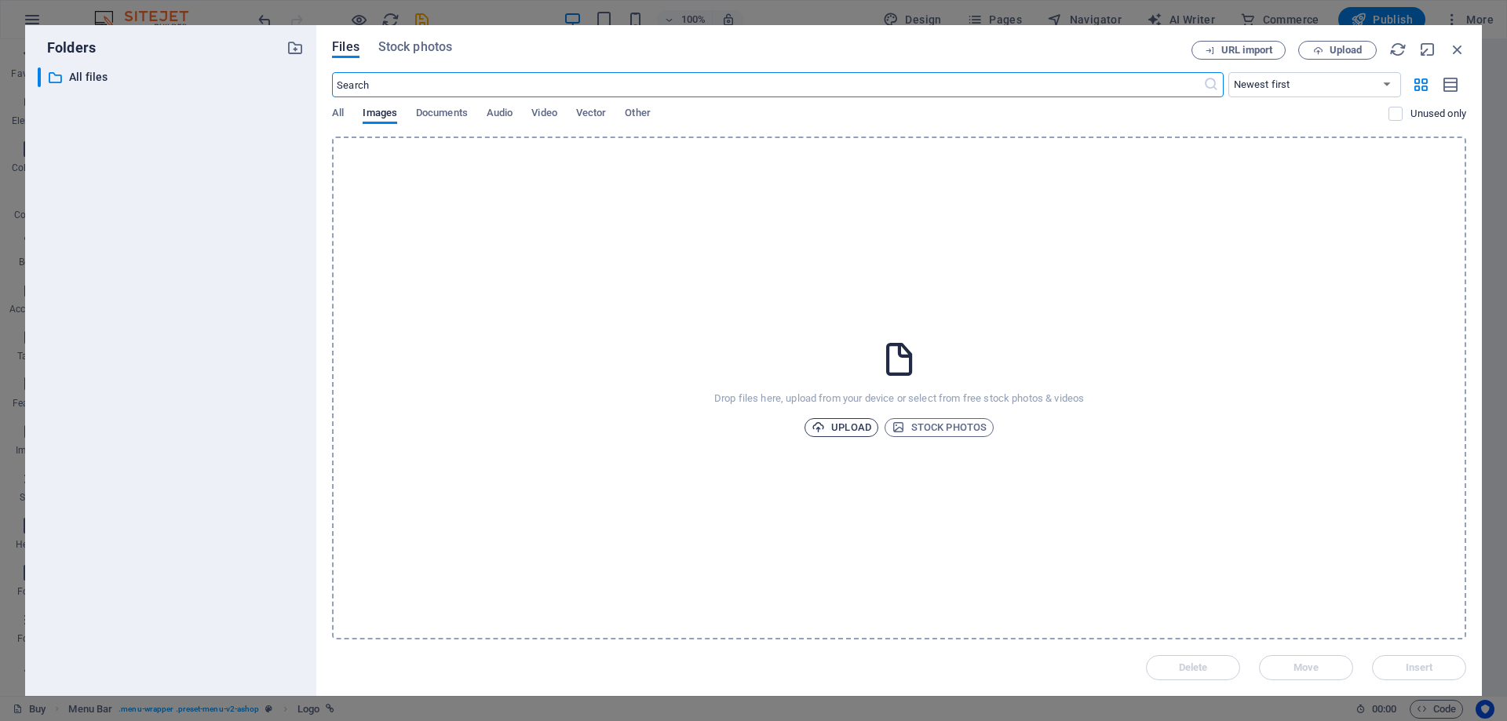
click at [835, 424] on span "Upload" at bounding box center [841, 427] width 60 height 19
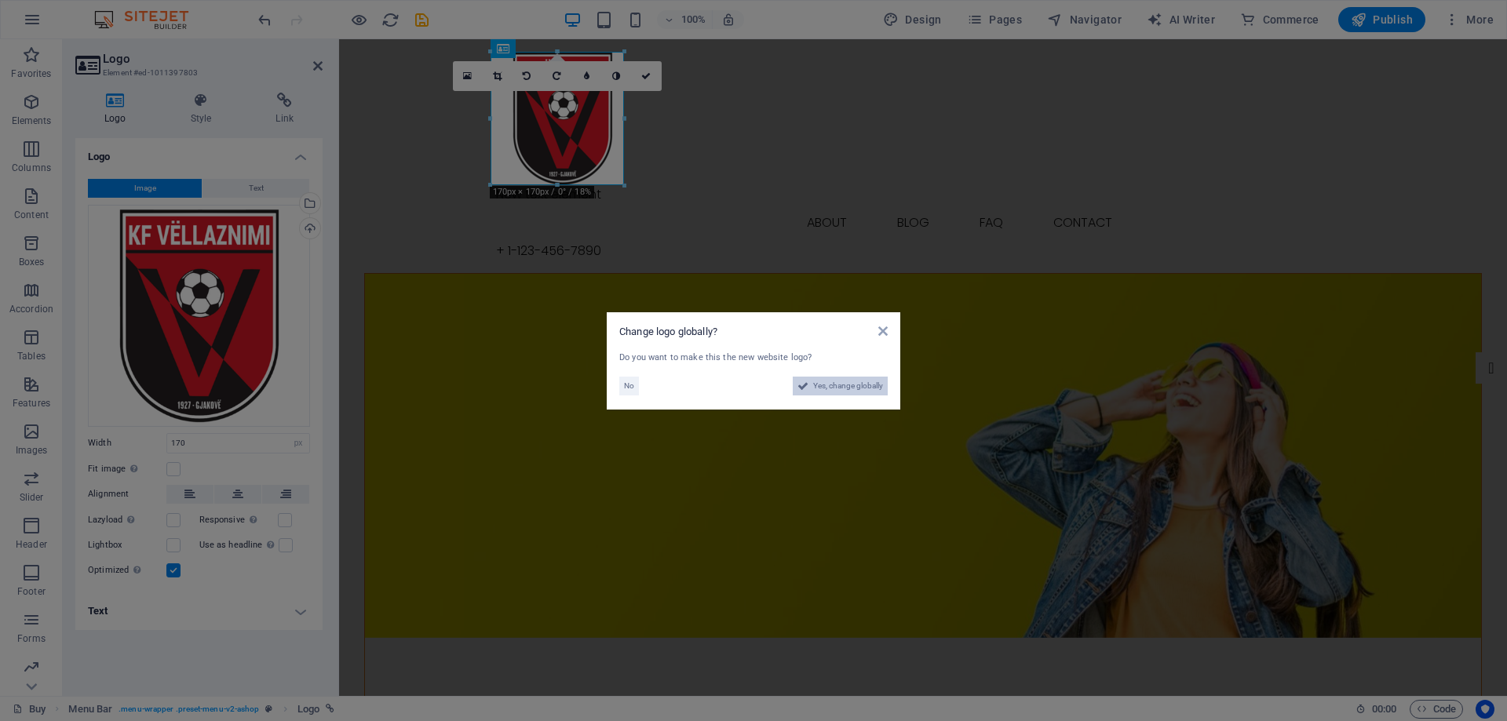
click at [825, 389] on span "Yes, change globally" at bounding box center [848, 386] width 70 height 19
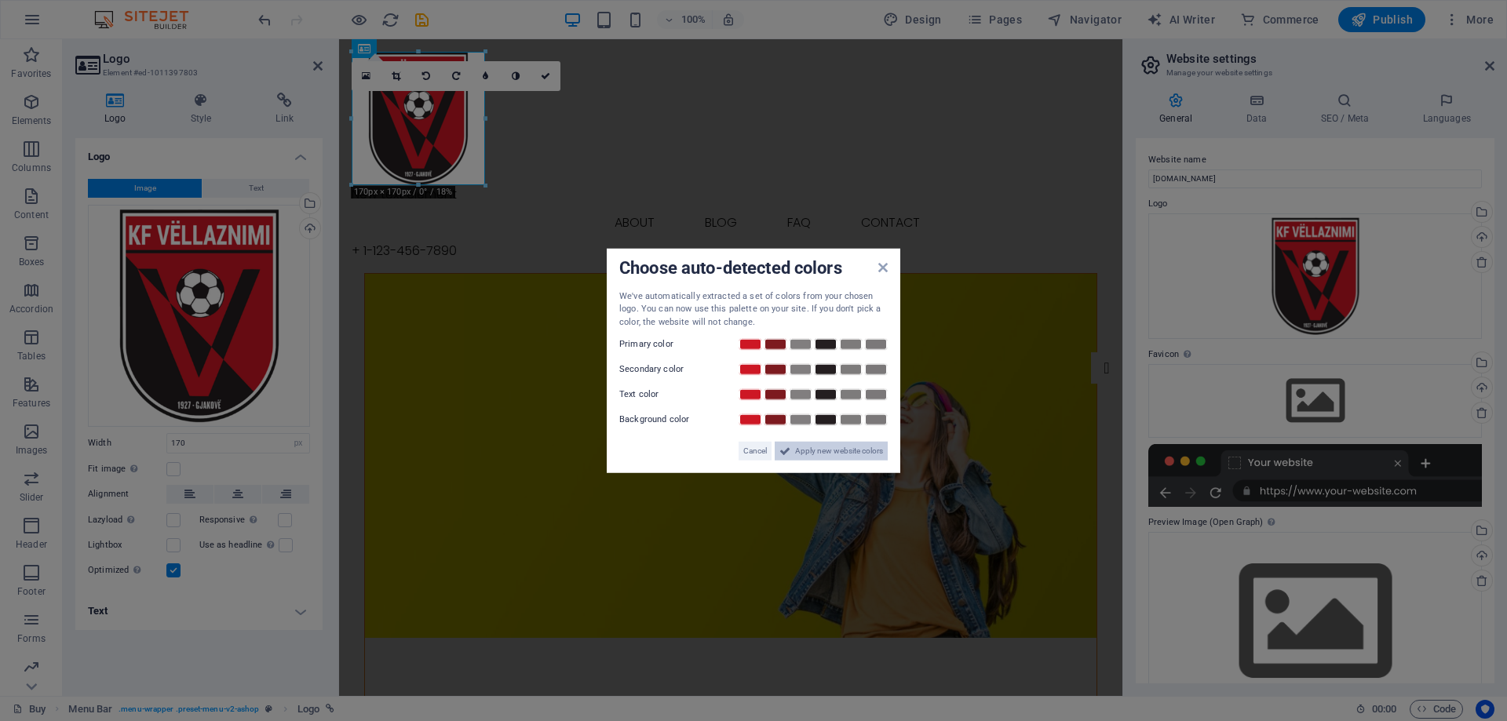
click at [795, 449] on span "Apply new website colors" at bounding box center [839, 451] width 88 height 19
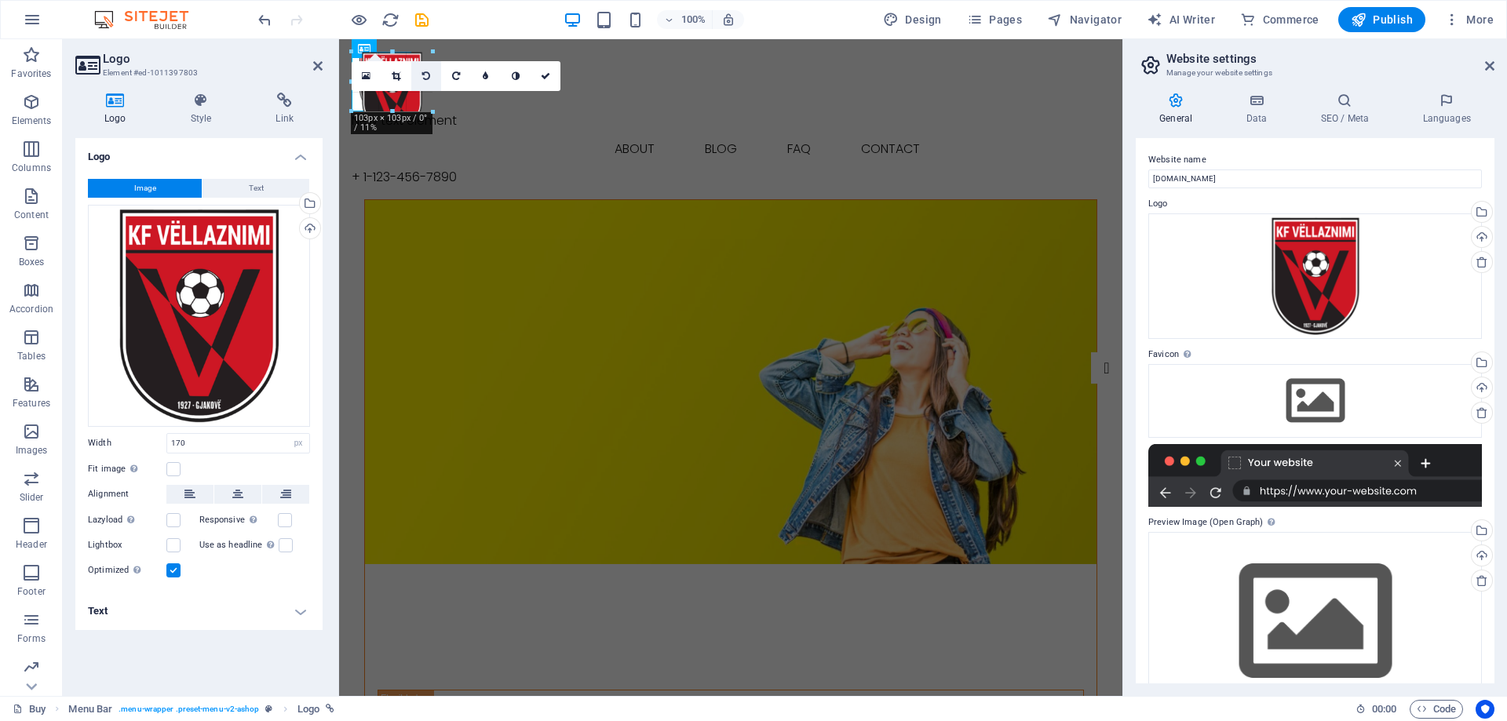
drag, startPoint x: 485, startPoint y: 182, endPoint x: 411, endPoint y: 88, distance: 119.6
type input "76"
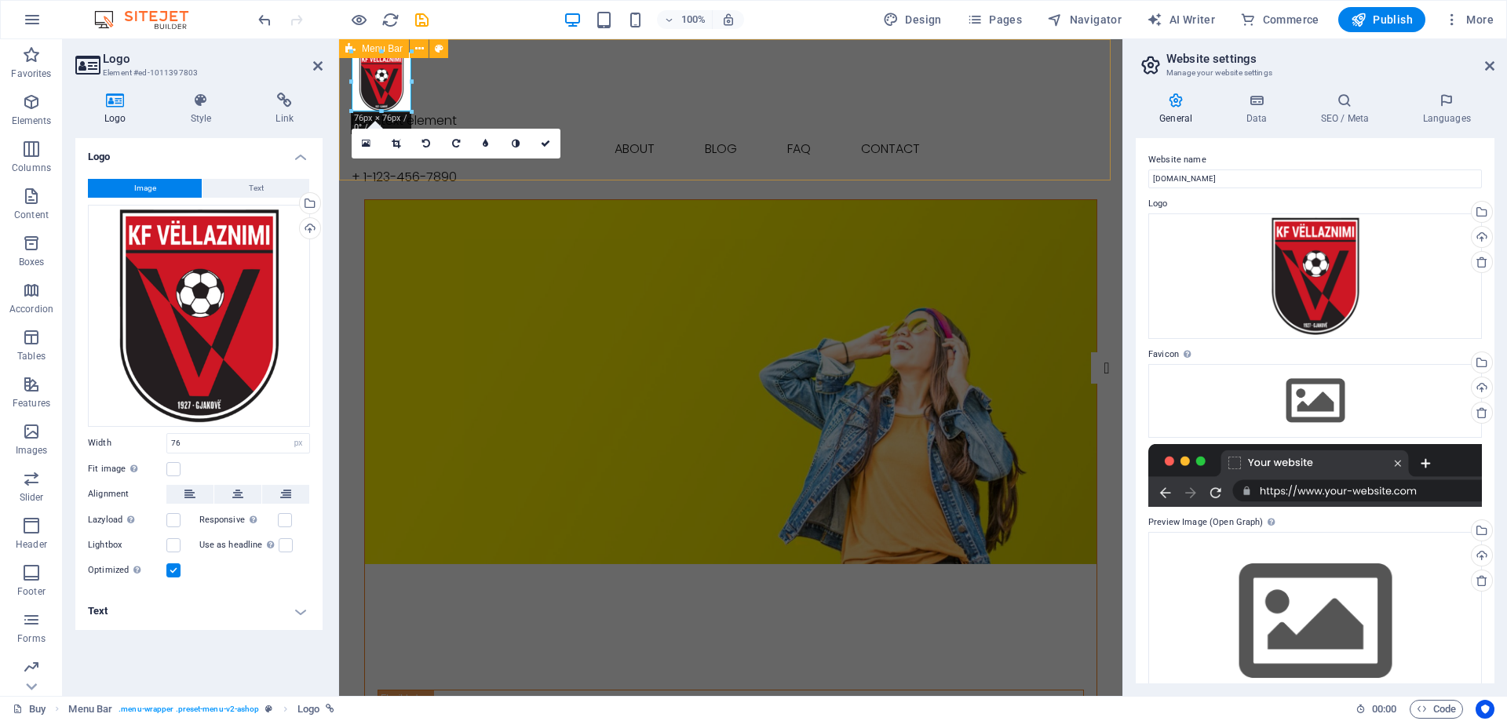
click at [476, 80] on div "New text element Buy About Blog FAQ Contact + 1-123-456-7890 Menu" at bounding box center [730, 119] width 783 height 160
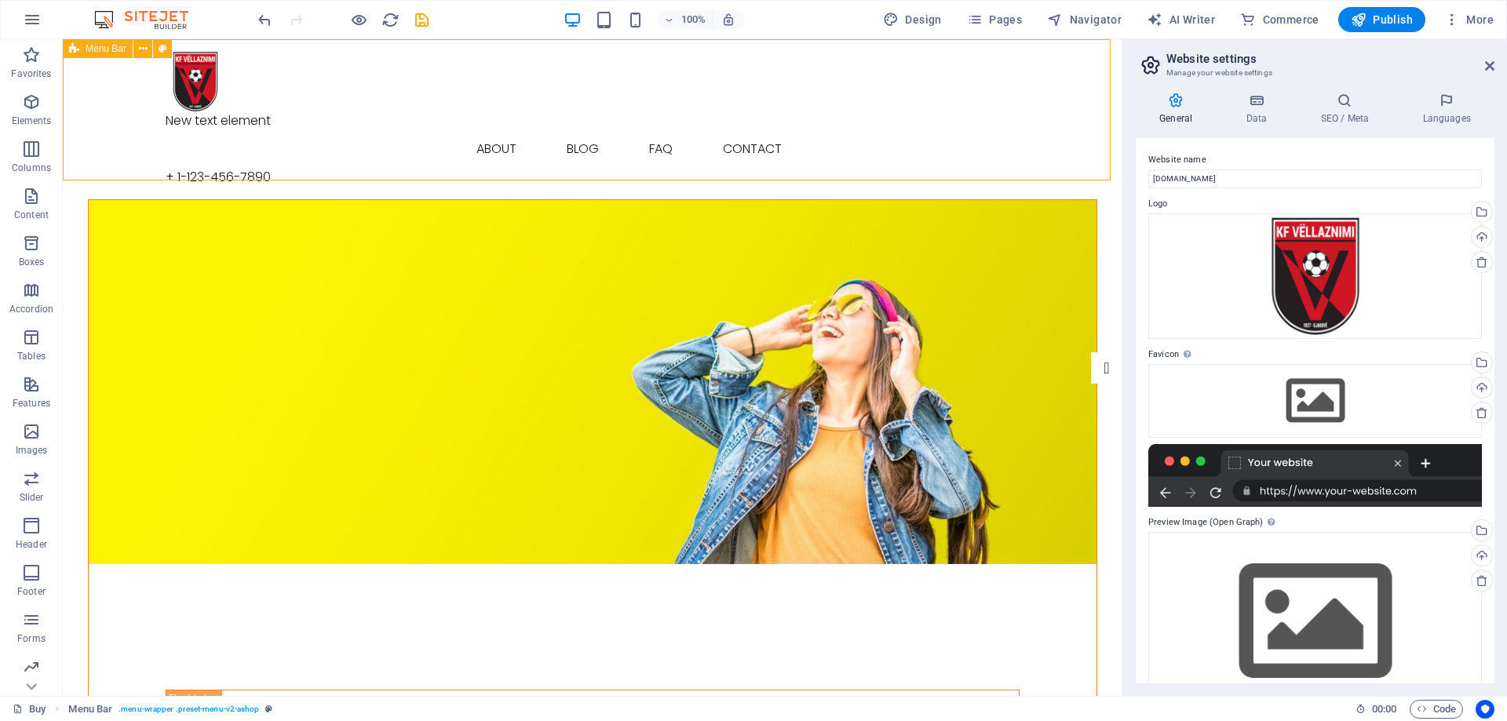
click at [476, 80] on div "New text element Buy About Blog FAQ Contact + 1-123-456-7890 Menu" at bounding box center [592, 119] width 1059 height 160
click at [231, 122] on button at bounding box center [223, 120] width 19 height 19
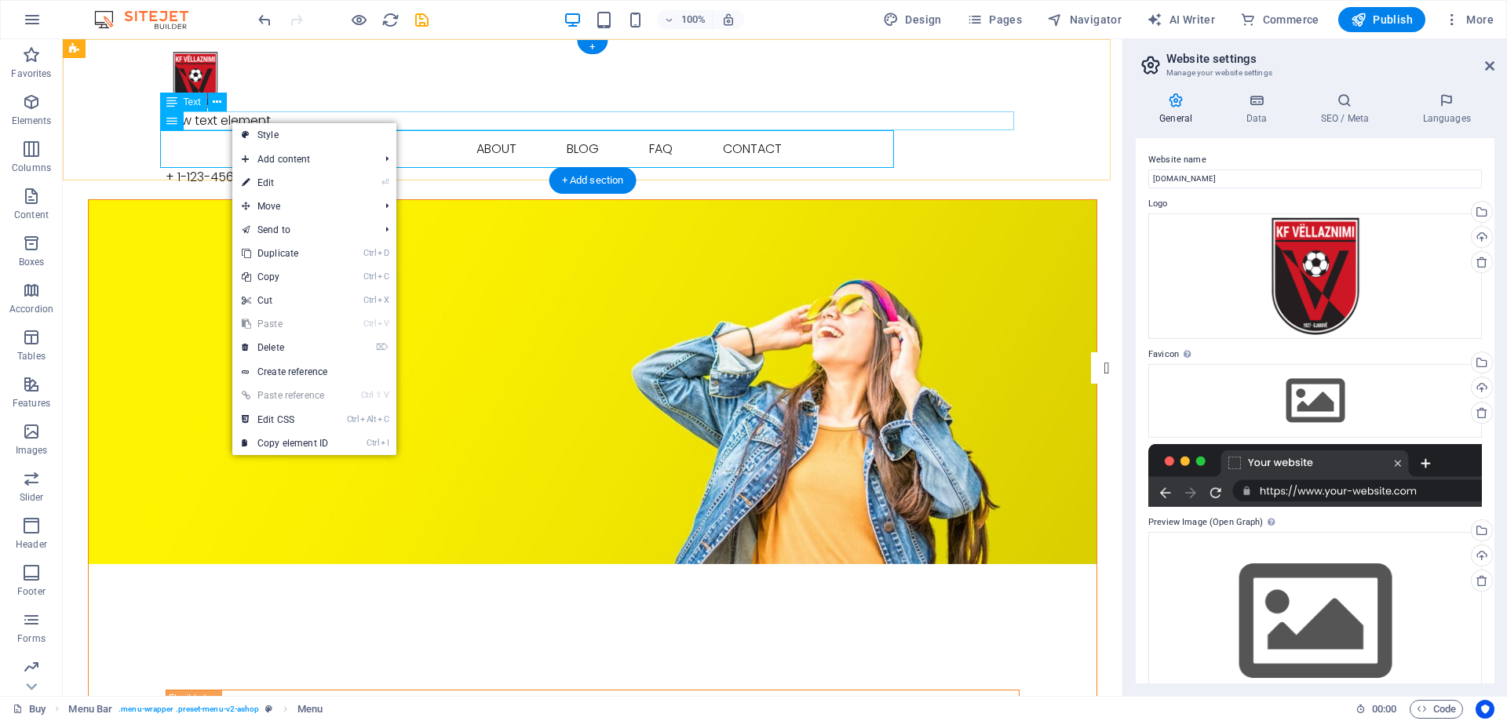
click at [259, 121] on div "New text element" at bounding box center [593, 120] width 854 height 19
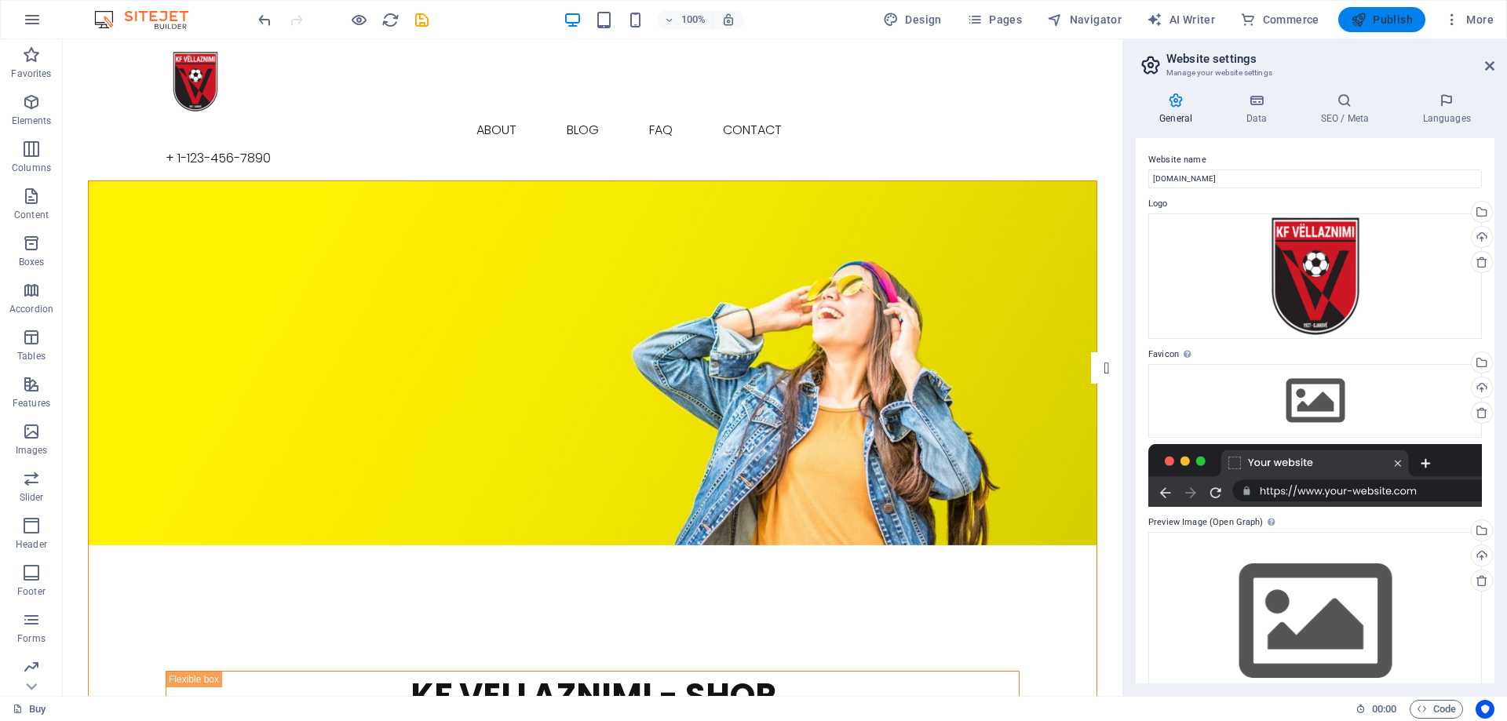
click at [1394, 15] on span "Publish" at bounding box center [1381, 20] width 62 height 16
checkbox input "false"
